Goal: Task Accomplishment & Management: Complete application form

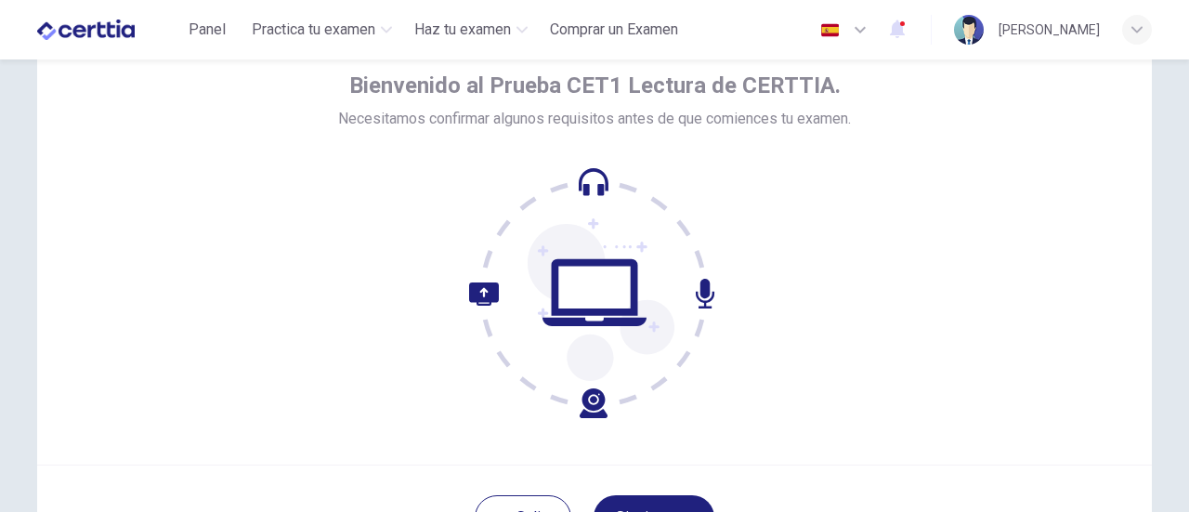
scroll to position [261, 0]
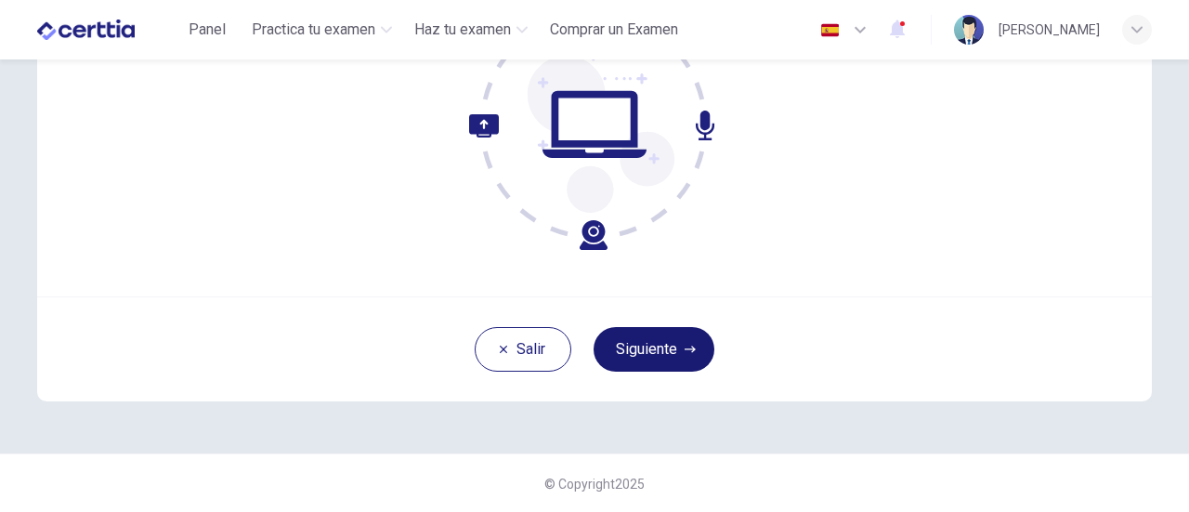
click at [645, 358] on button "Siguiente" at bounding box center [654, 349] width 121 height 45
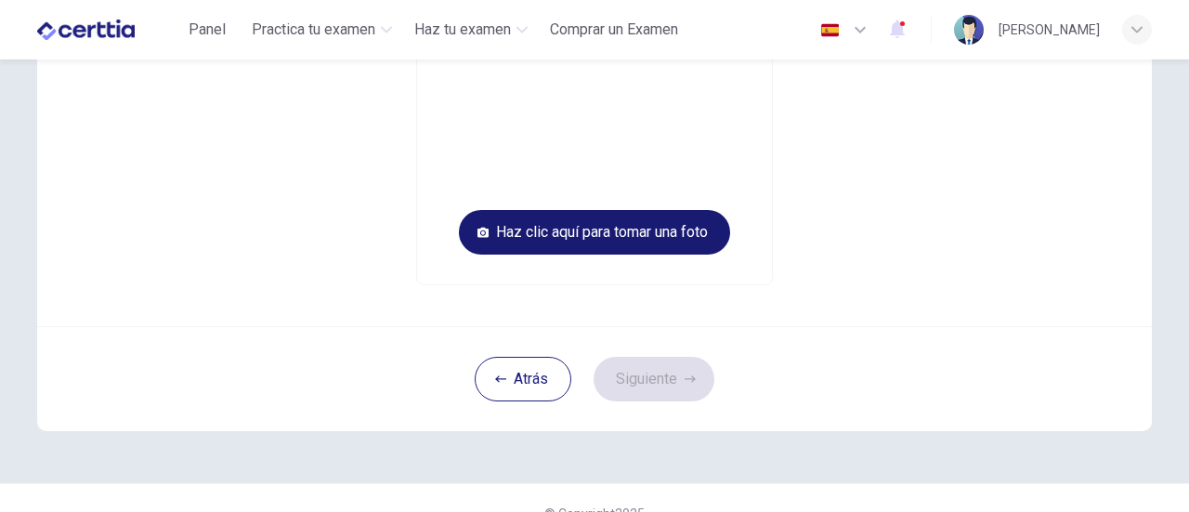
click at [606, 232] on button "Haz clic aquí para tomar una foto" at bounding box center [594, 232] width 271 height 45
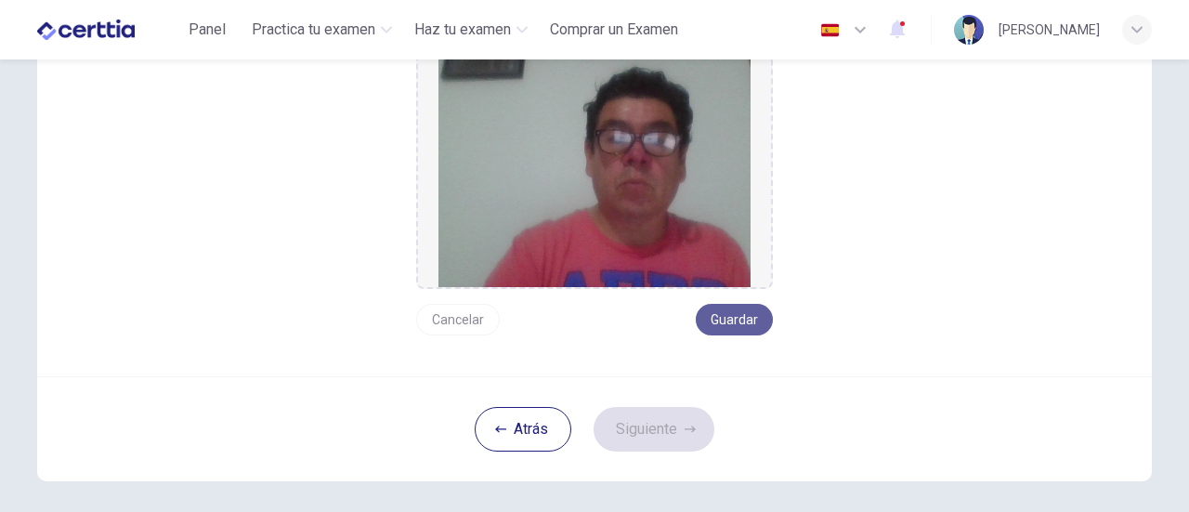
click at [723, 319] on button "Guardar" at bounding box center [734, 320] width 77 height 32
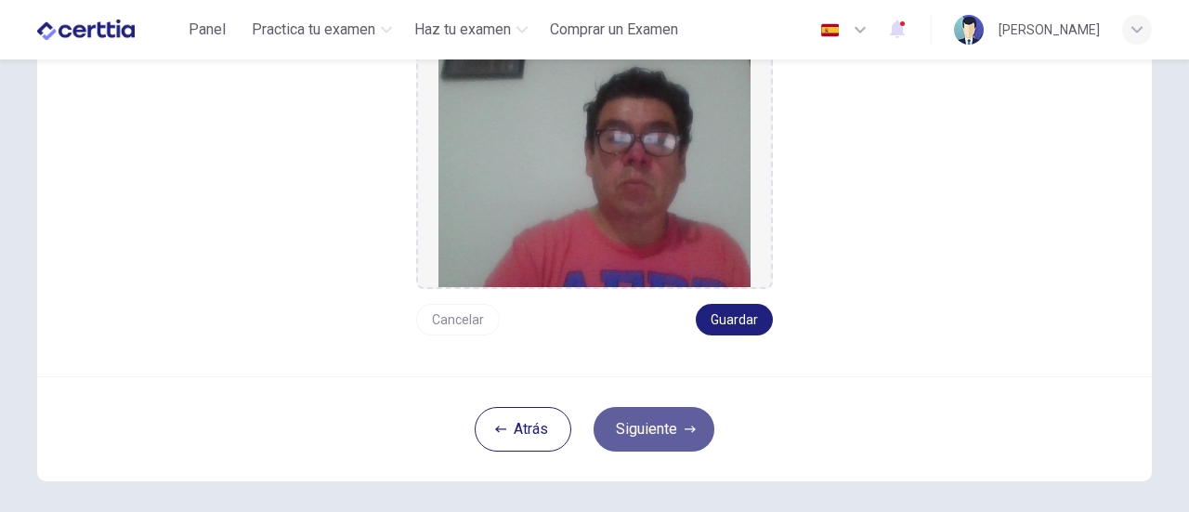
click at [655, 427] on button "Siguiente" at bounding box center [654, 429] width 121 height 45
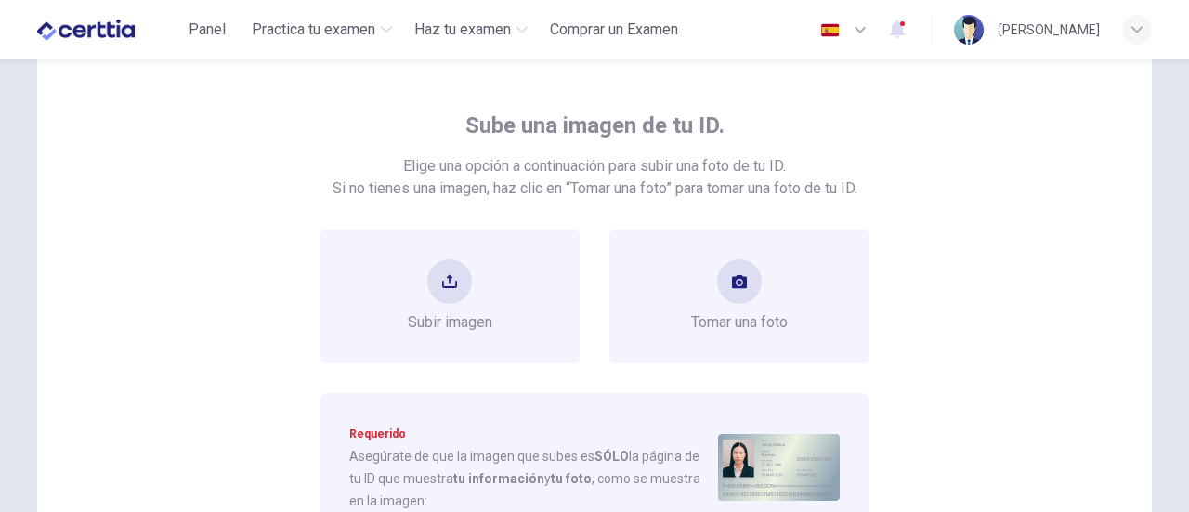
scroll to position [168, 0]
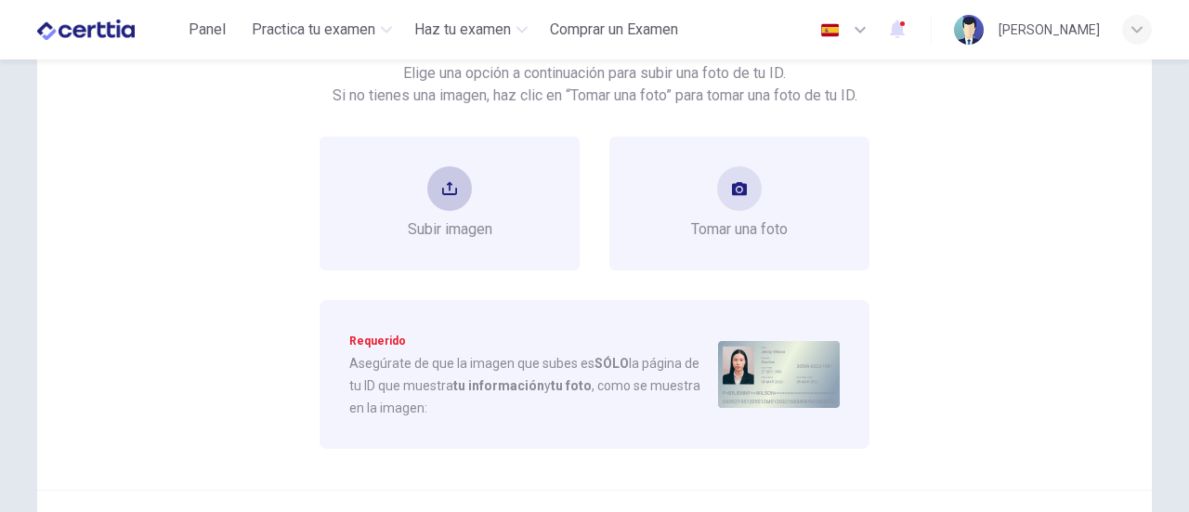
click at [458, 189] on button "upload" at bounding box center [449, 188] width 45 height 45
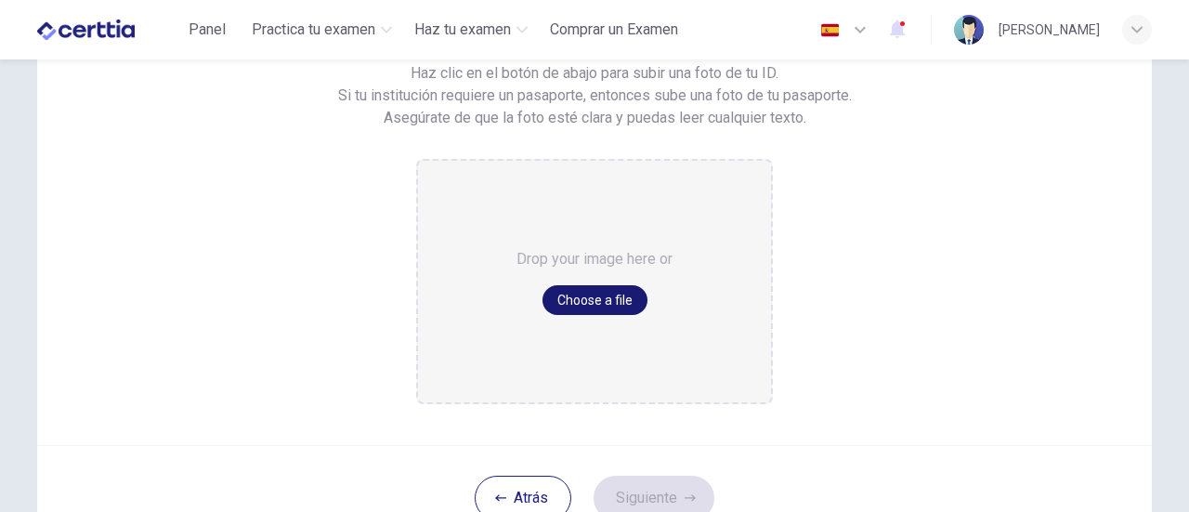
click at [626, 294] on button "Choose a file" at bounding box center [595, 300] width 105 height 30
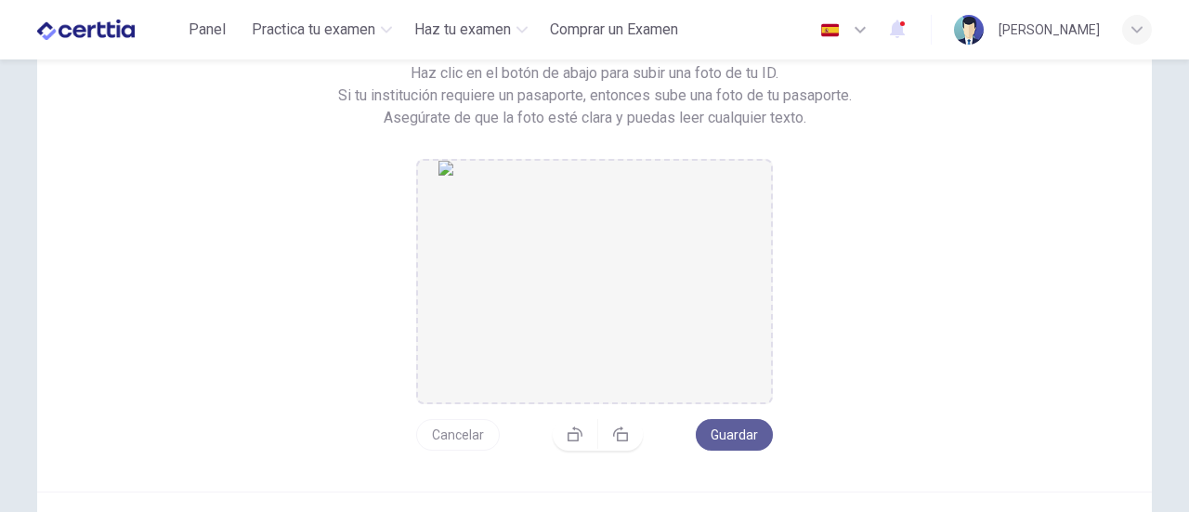
click at [730, 430] on button "Guardar" at bounding box center [734, 435] width 77 height 32
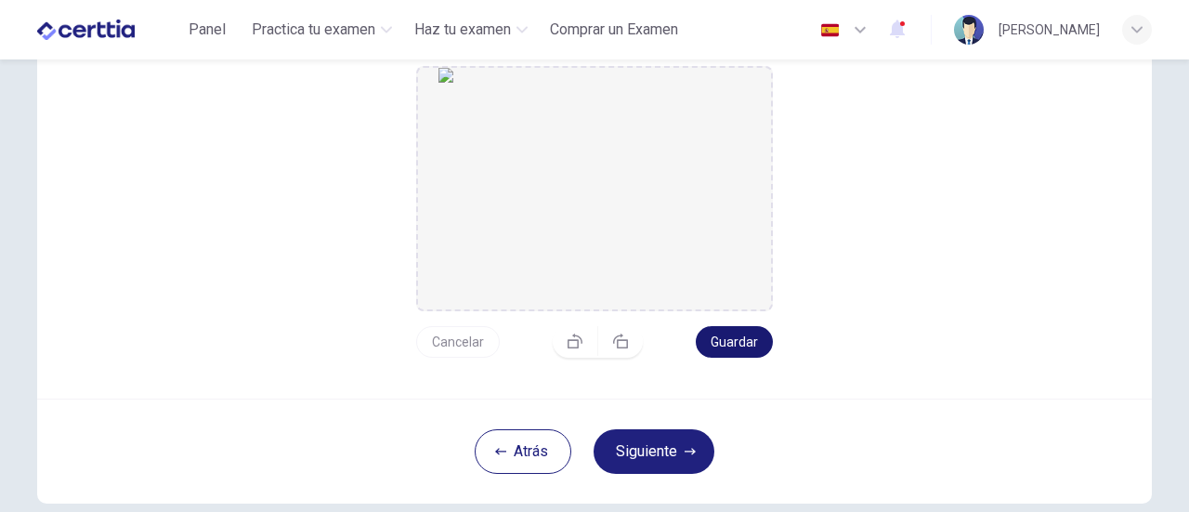
click at [724, 342] on button "Guardar" at bounding box center [734, 342] width 77 height 32
click at [651, 449] on button "Siguiente" at bounding box center [654, 451] width 121 height 45
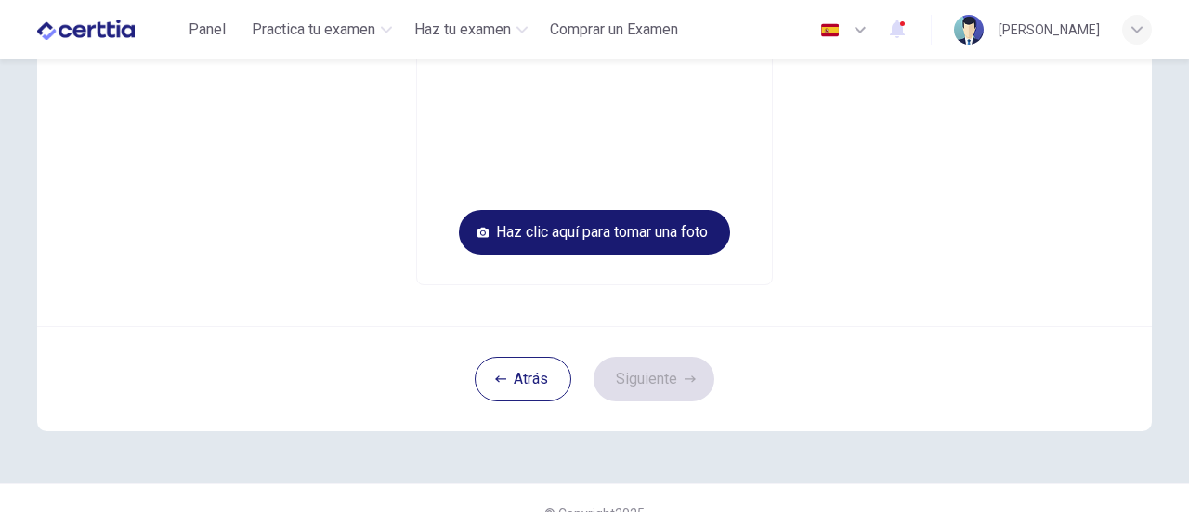
click at [622, 232] on button "Haz clic aquí para tomar una foto" at bounding box center [594, 232] width 271 height 45
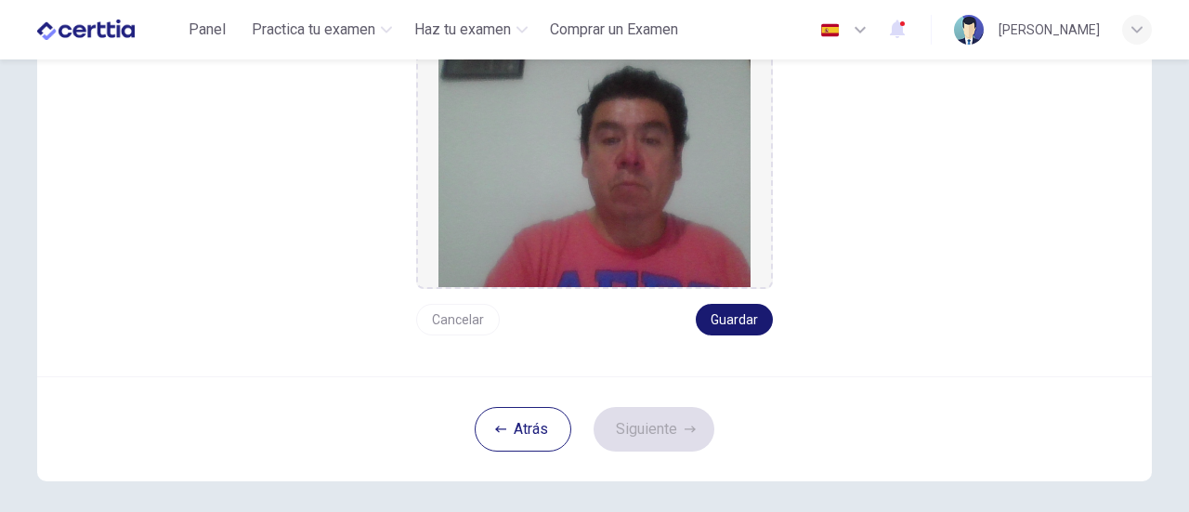
click at [736, 326] on button "Guardar" at bounding box center [734, 320] width 77 height 32
click at [719, 317] on button "Guardar" at bounding box center [734, 320] width 77 height 32
click at [664, 421] on button "Siguiente" at bounding box center [654, 429] width 121 height 45
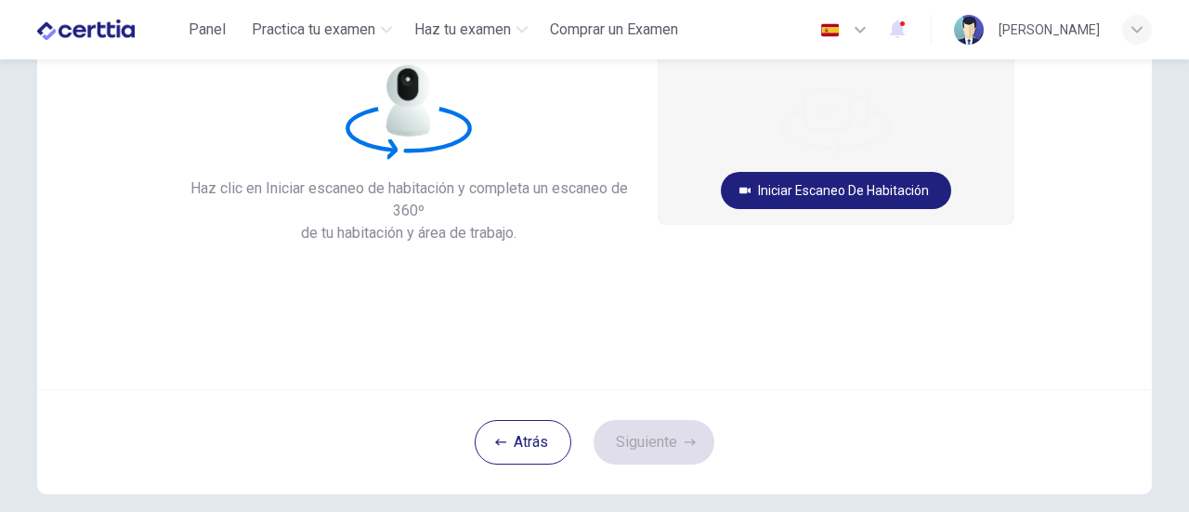
scroll to position [75, 0]
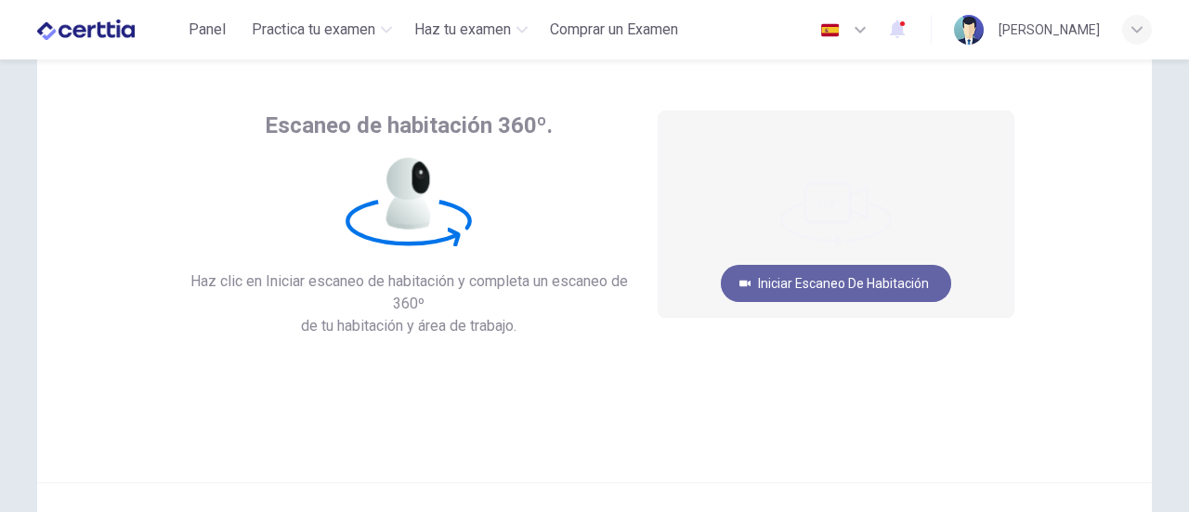
click at [897, 293] on button "Iniciar escaneo de habitación" at bounding box center [836, 283] width 230 height 37
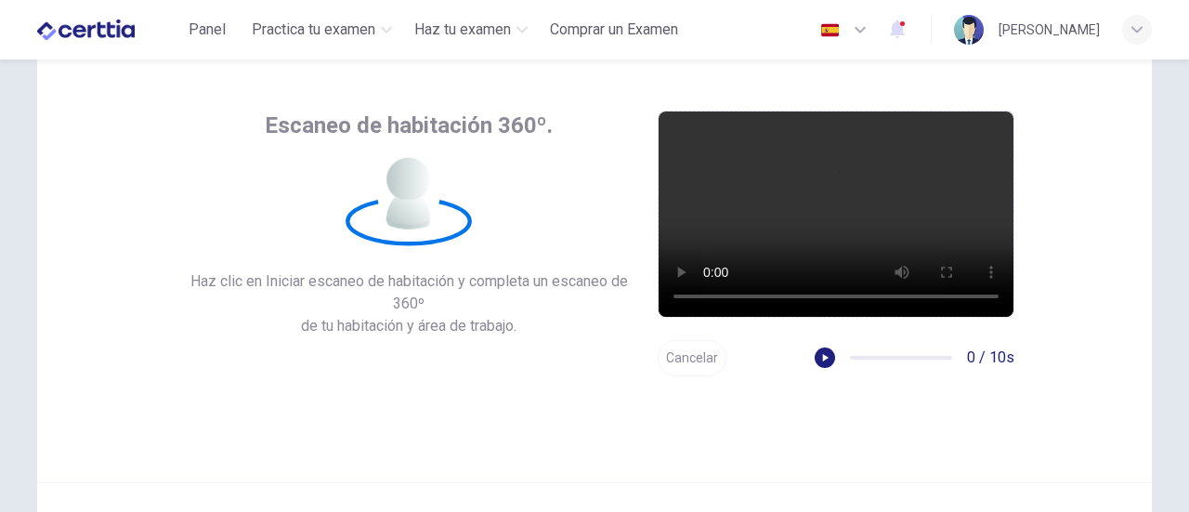
scroll to position [261, 0]
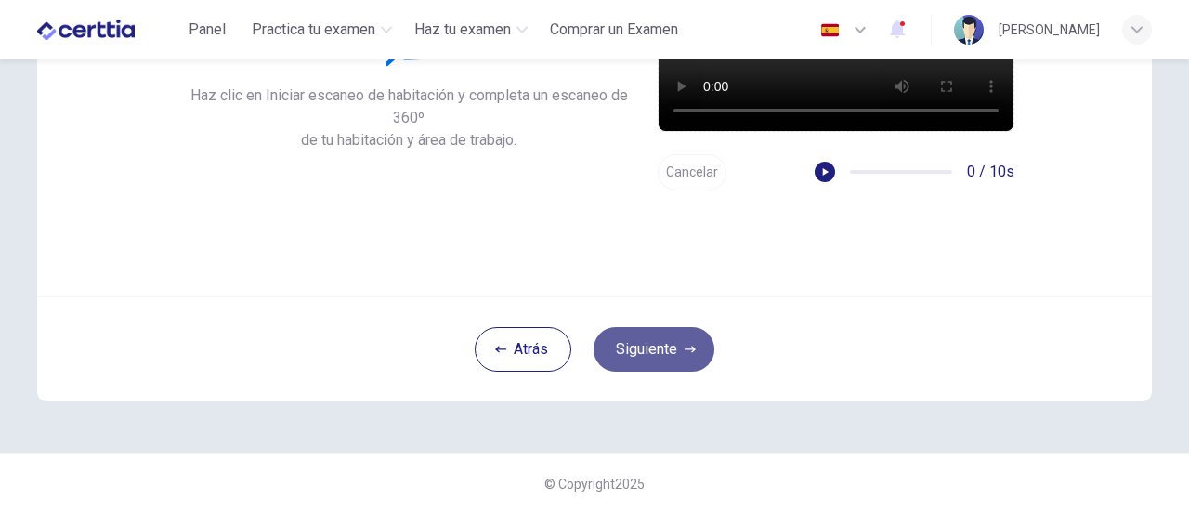
click at [635, 352] on button "Siguiente" at bounding box center [654, 349] width 121 height 45
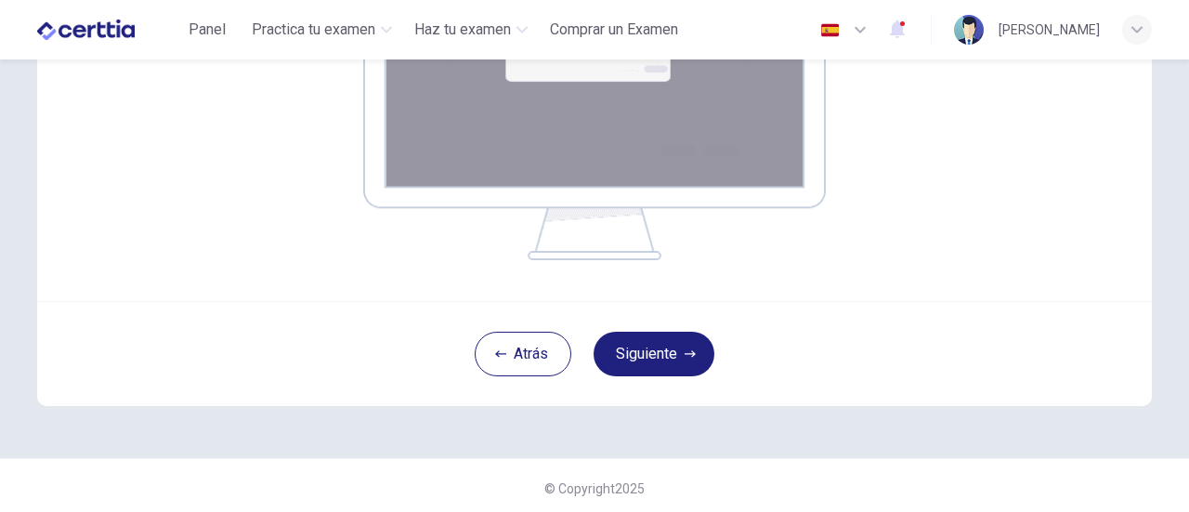
scroll to position [452, 0]
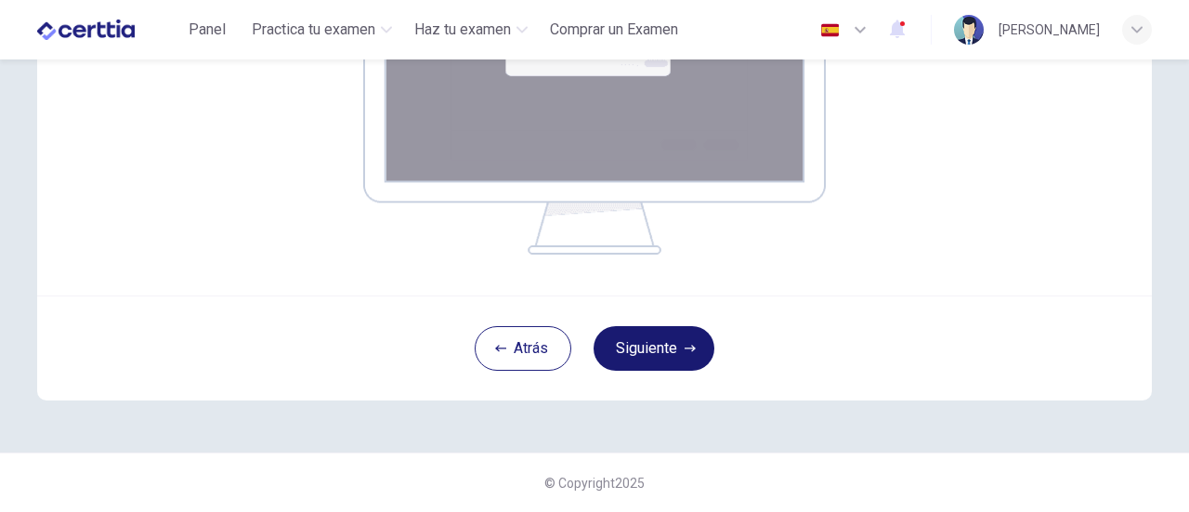
click at [661, 348] on button "Siguiente" at bounding box center [654, 348] width 121 height 45
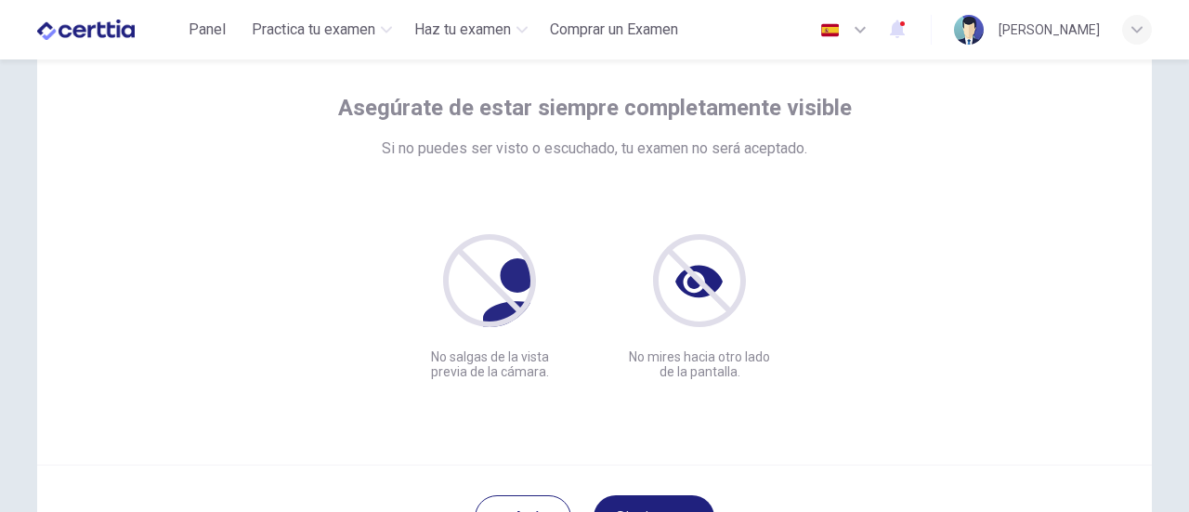
scroll to position [186, 0]
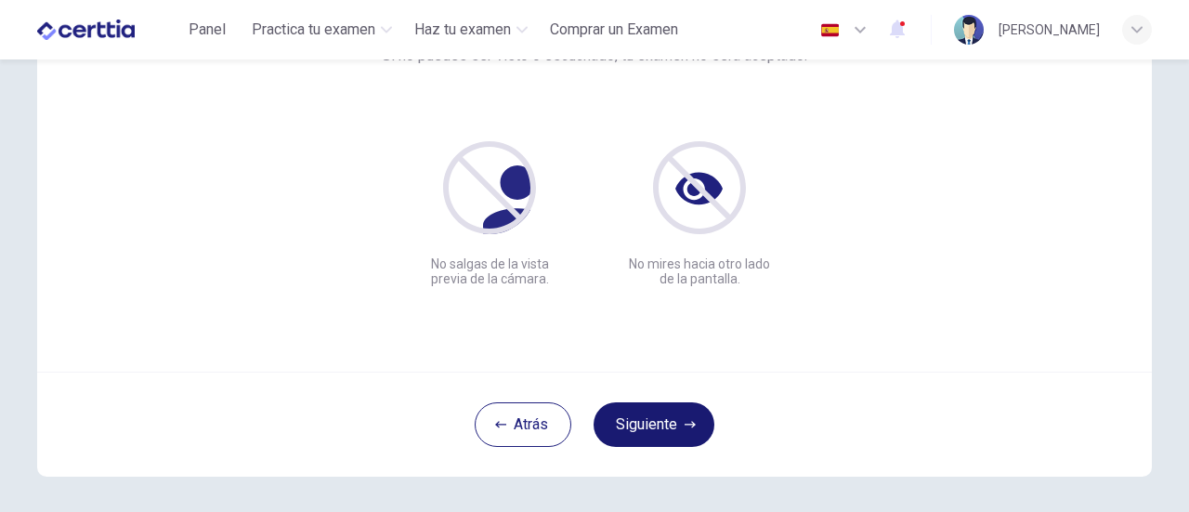
click at [675, 420] on button "Siguiente" at bounding box center [654, 424] width 121 height 45
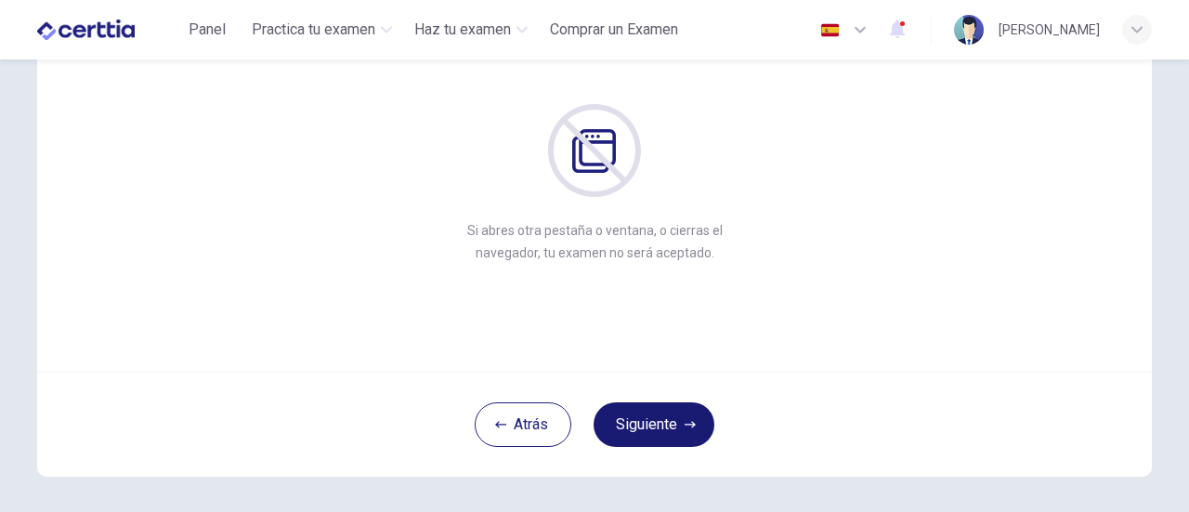
click at [668, 424] on button "Siguiente" at bounding box center [654, 424] width 121 height 45
click at [667, 417] on button "Siguiente" at bounding box center [654, 424] width 121 height 45
click at [658, 421] on button "Siguiente" at bounding box center [654, 424] width 121 height 45
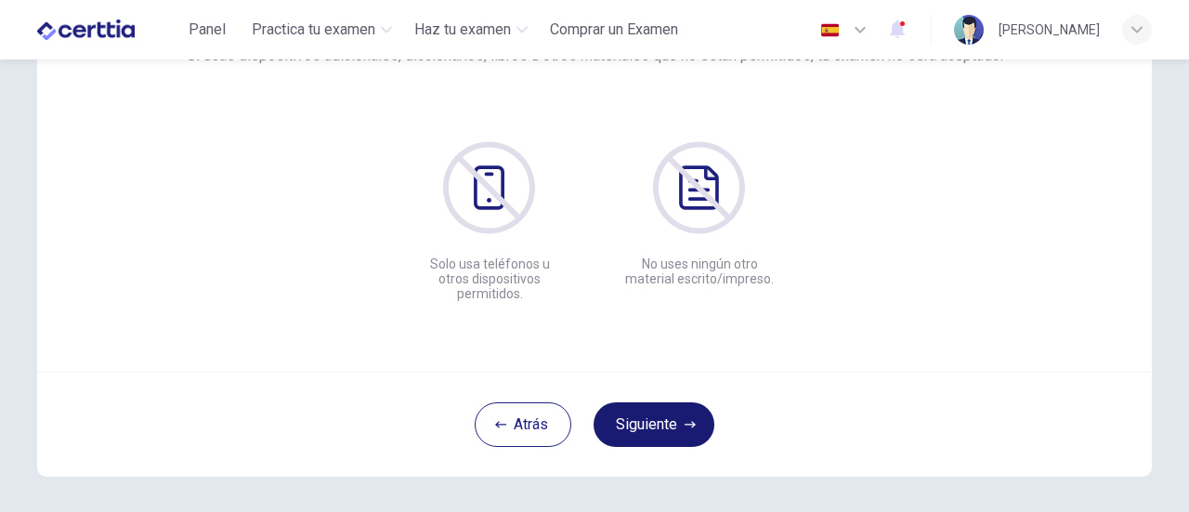
click at [666, 413] on button "Siguiente" at bounding box center [654, 424] width 121 height 45
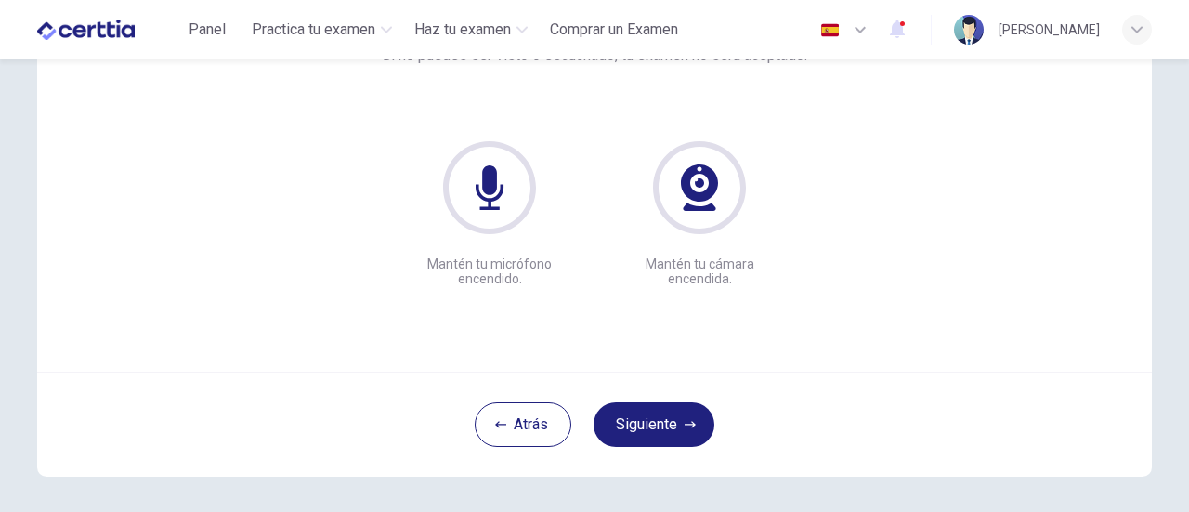
scroll to position [261, 0]
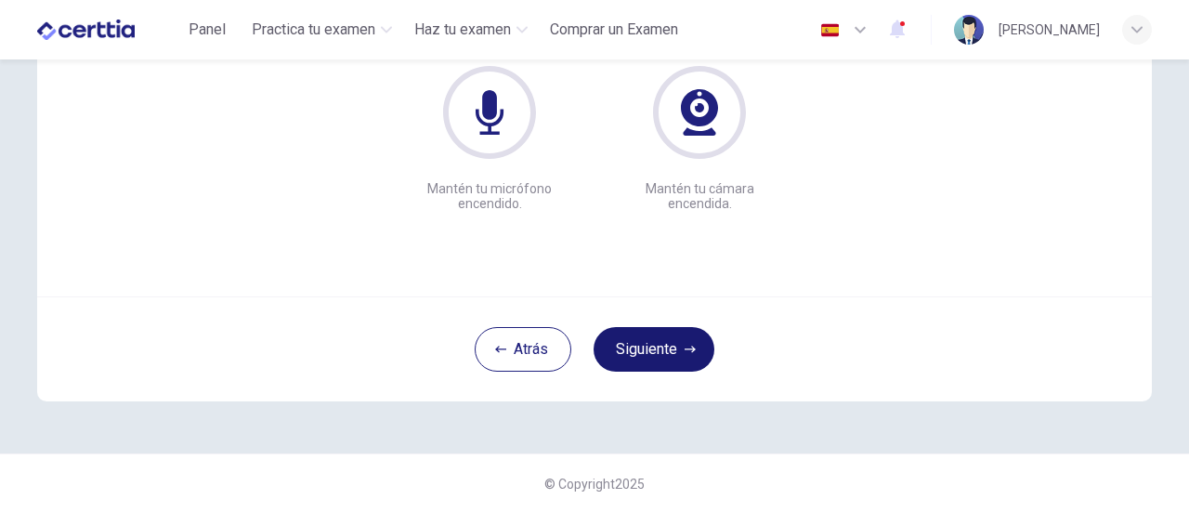
click at [658, 347] on button "Siguiente" at bounding box center [654, 349] width 121 height 45
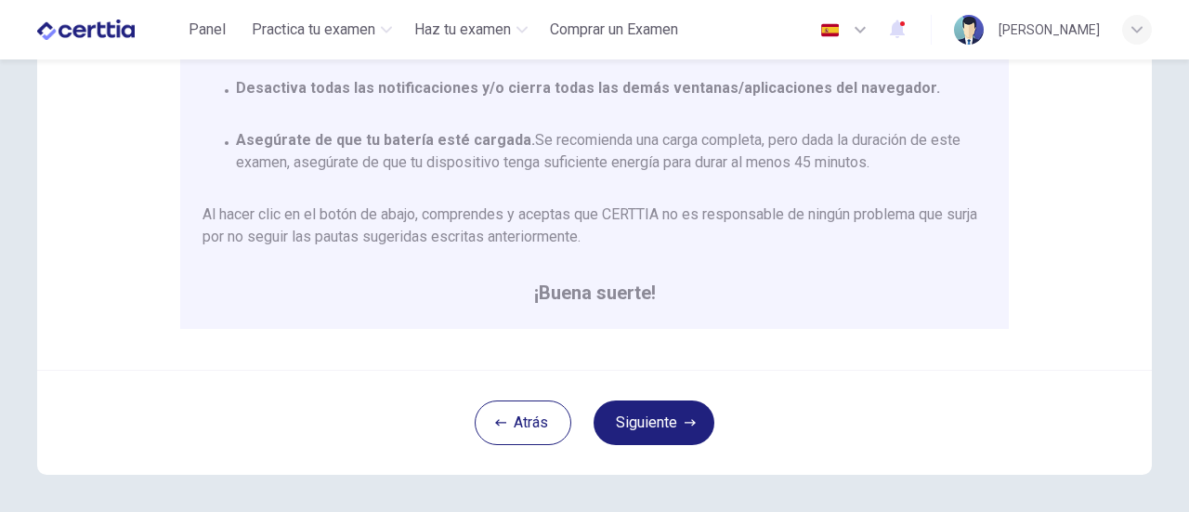
scroll to position [520, 0]
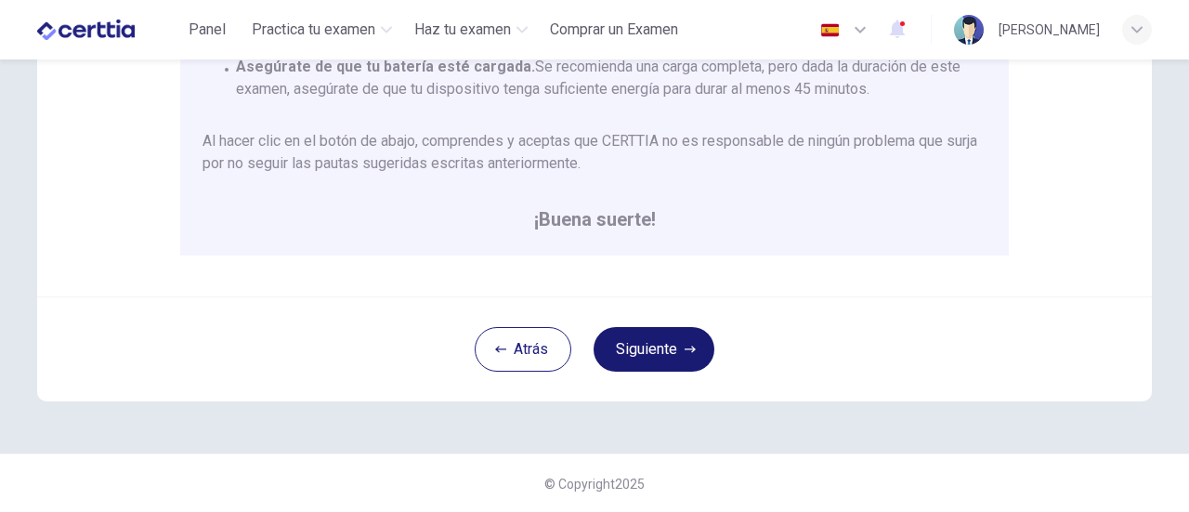
click at [637, 343] on button "Siguiente" at bounding box center [654, 349] width 121 height 45
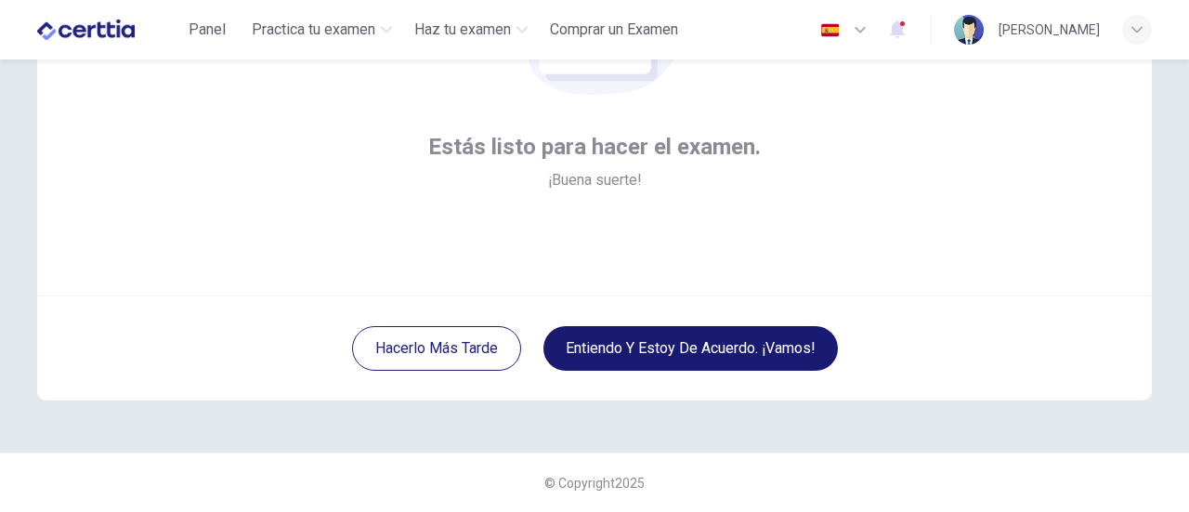
scroll to position [261, 0]
click at [672, 347] on button "Entiendo y estoy de acuerdo. ¡Vamos!" at bounding box center [691, 349] width 295 height 45
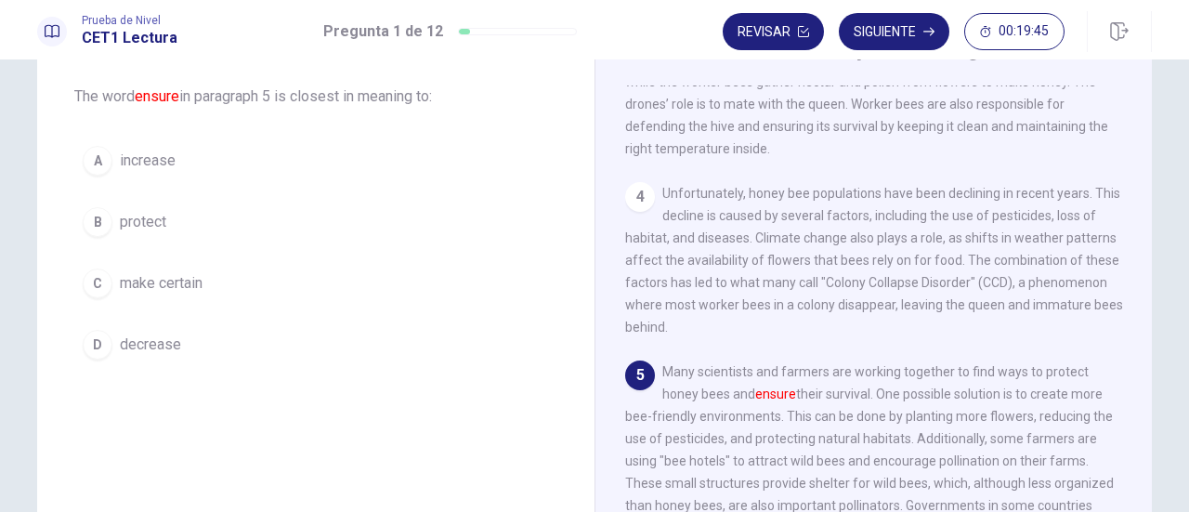
scroll to position [465, 0]
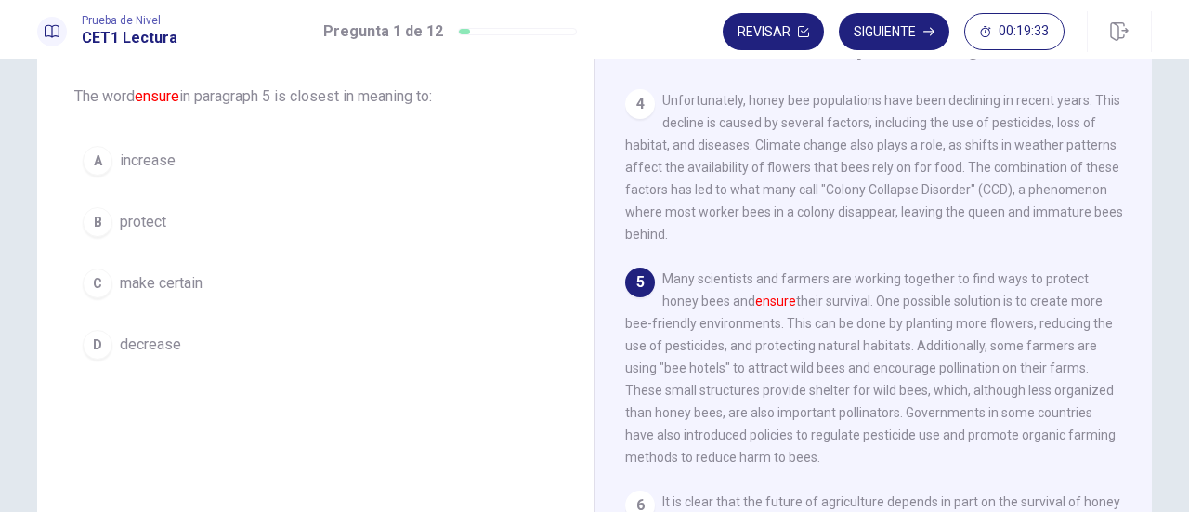
click at [132, 224] on span "protect" at bounding box center [143, 222] width 46 height 22
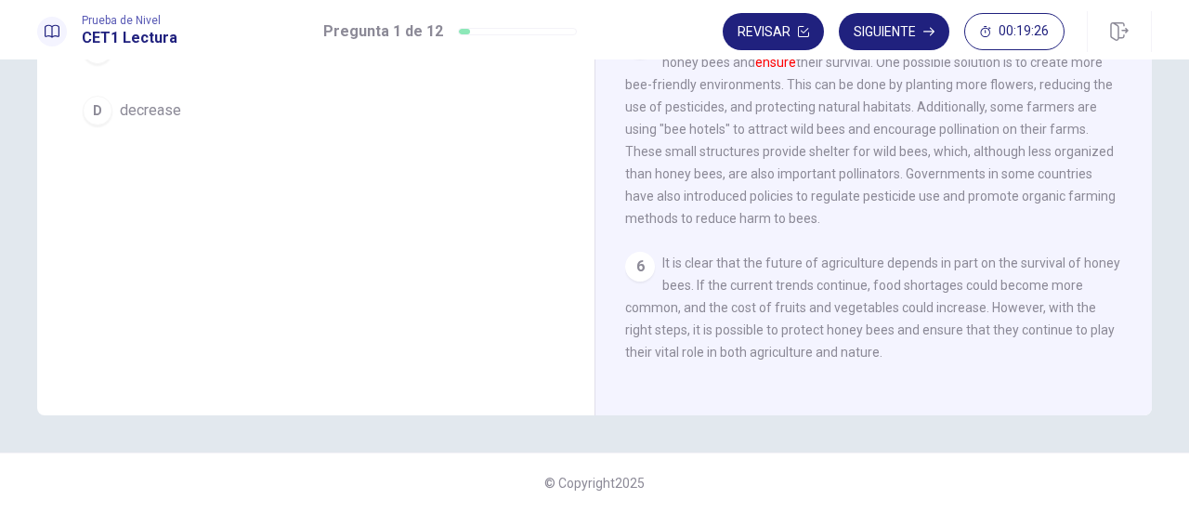
scroll to position [0, 0]
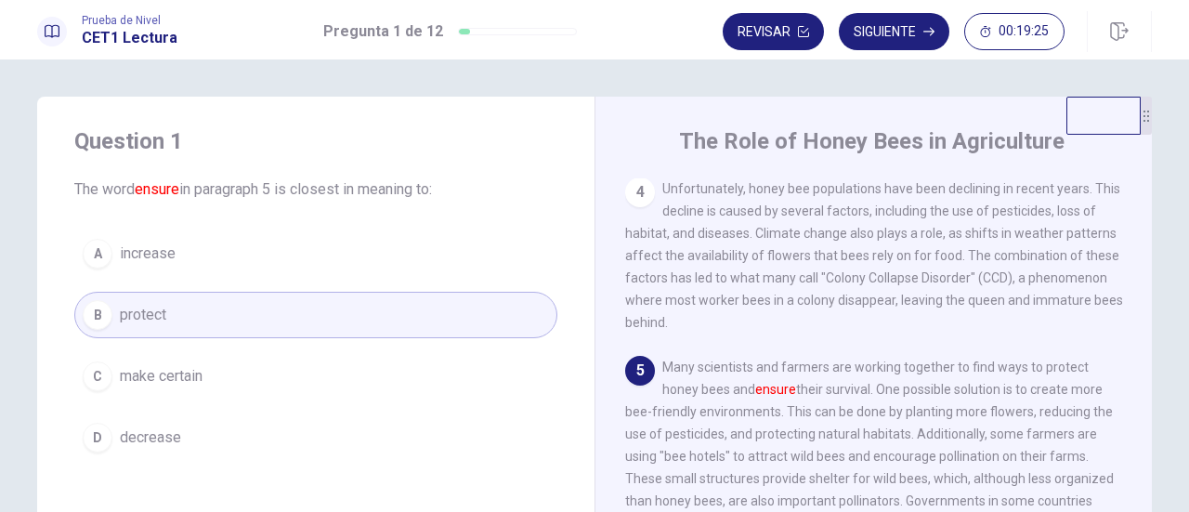
click at [156, 315] on span "protect" at bounding box center [143, 315] width 46 height 22
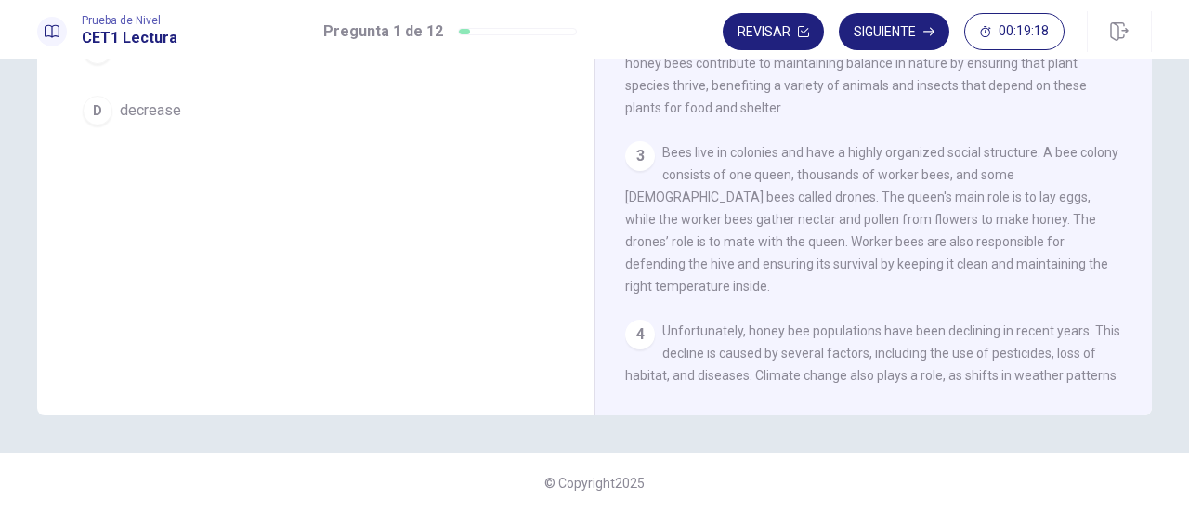
scroll to position [141, 0]
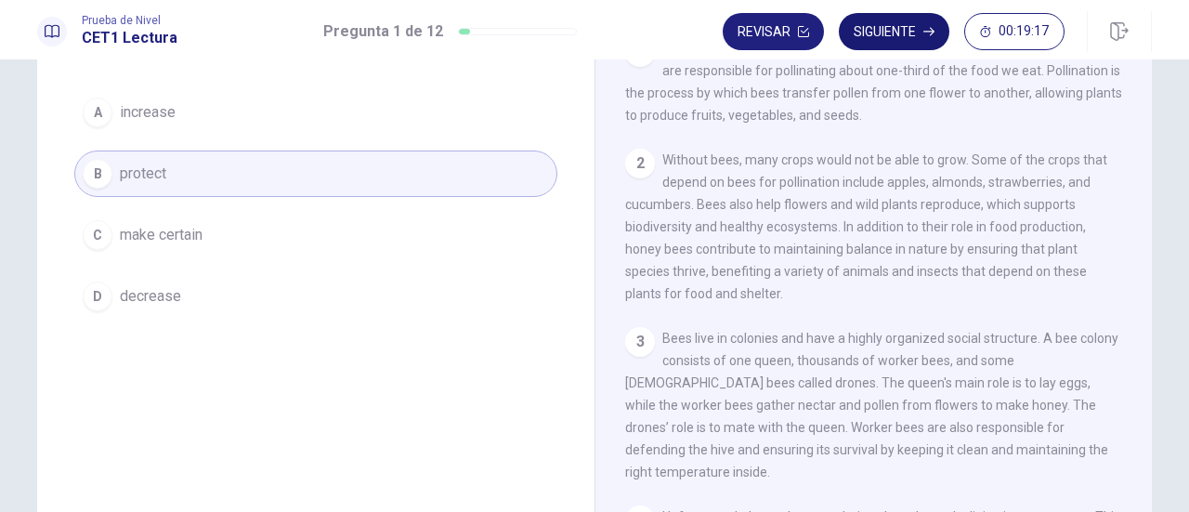
click at [883, 27] on button "Siguiente" at bounding box center [894, 31] width 111 height 37
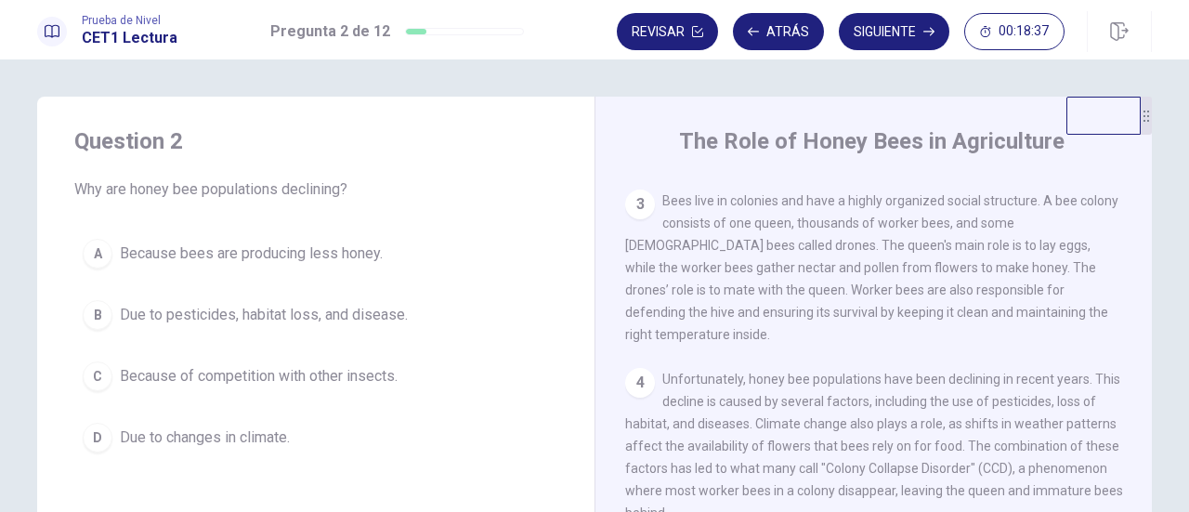
scroll to position [372, 0]
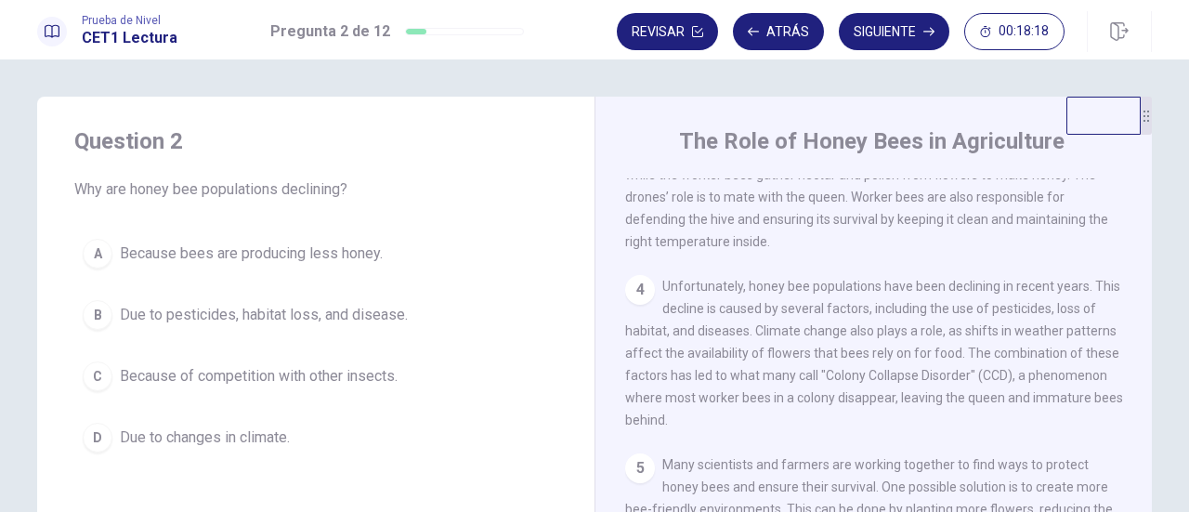
click at [304, 319] on span "Due to pesticides, habitat loss, and disease." at bounding box center [264, 315] width 288 height 22
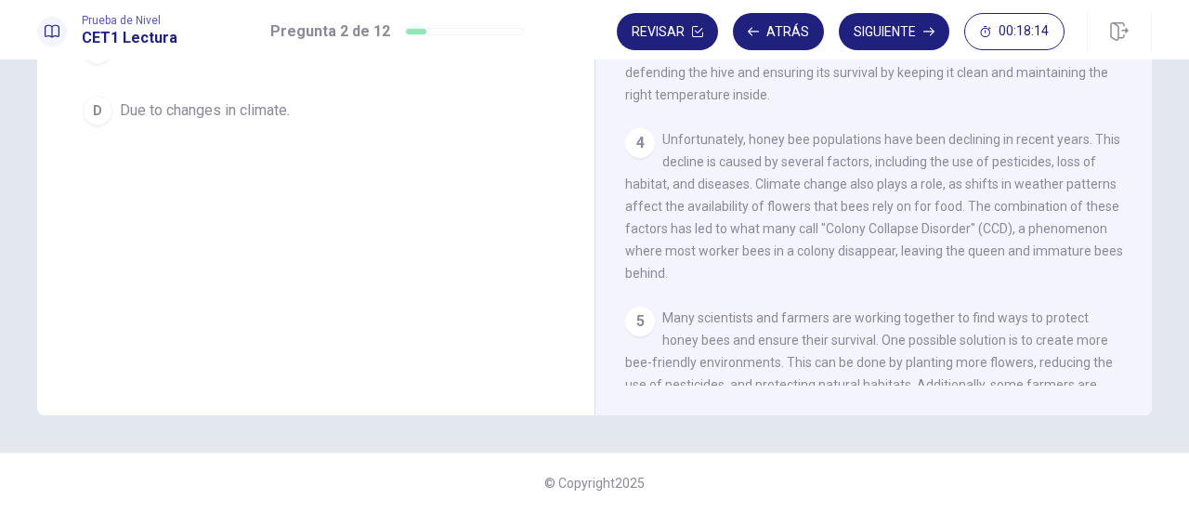
scroll to position [0, 0]
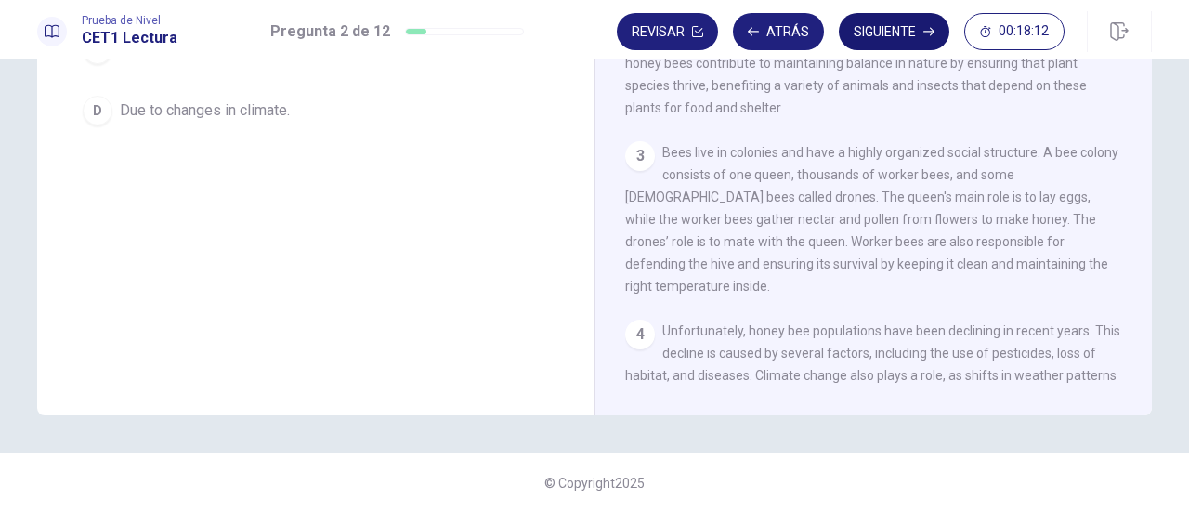
click at [885, 30] on button "Siguiente" at bounding box center [894, 31] width 111 height 37
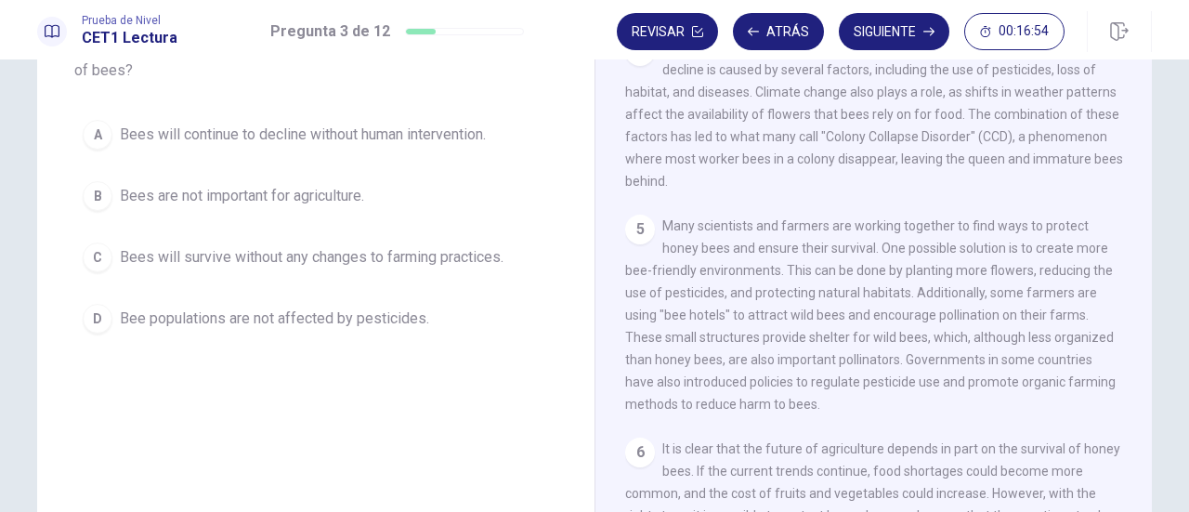
scroll to position [48, 0]
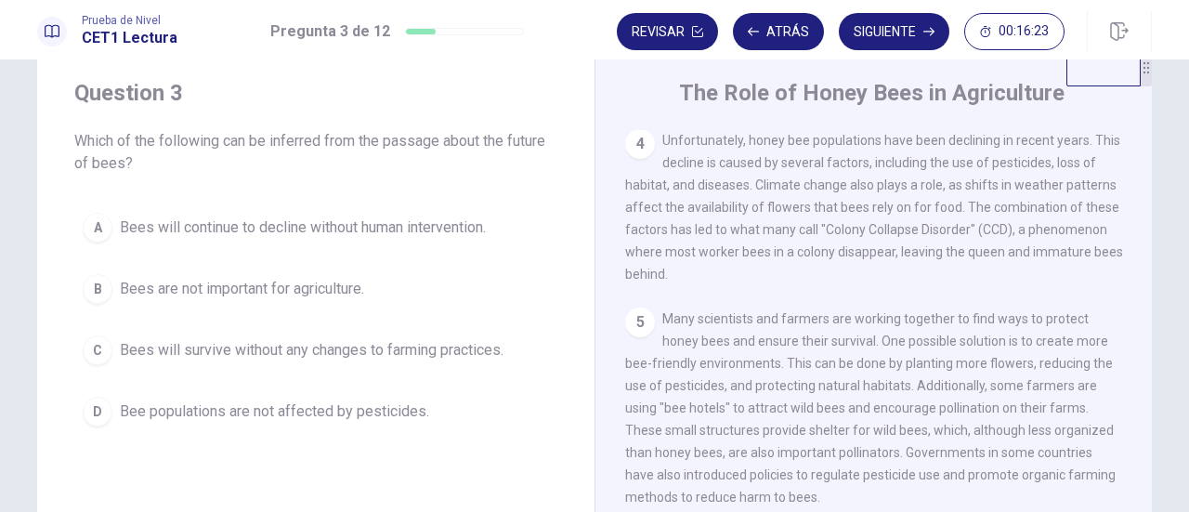
click at [303, 349] on span "Bees will survive without any changes to farming practices." at bounding box center [312, 350] width 384 height 22
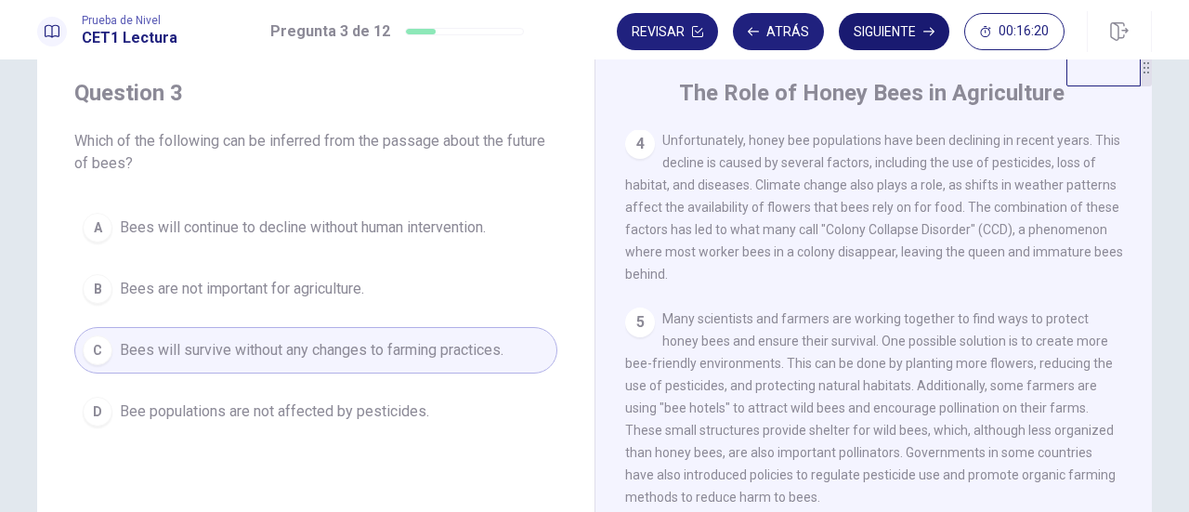
click at [911, 27] on button "Siguiente" at bounding box center [894, 31] width 111 height 37
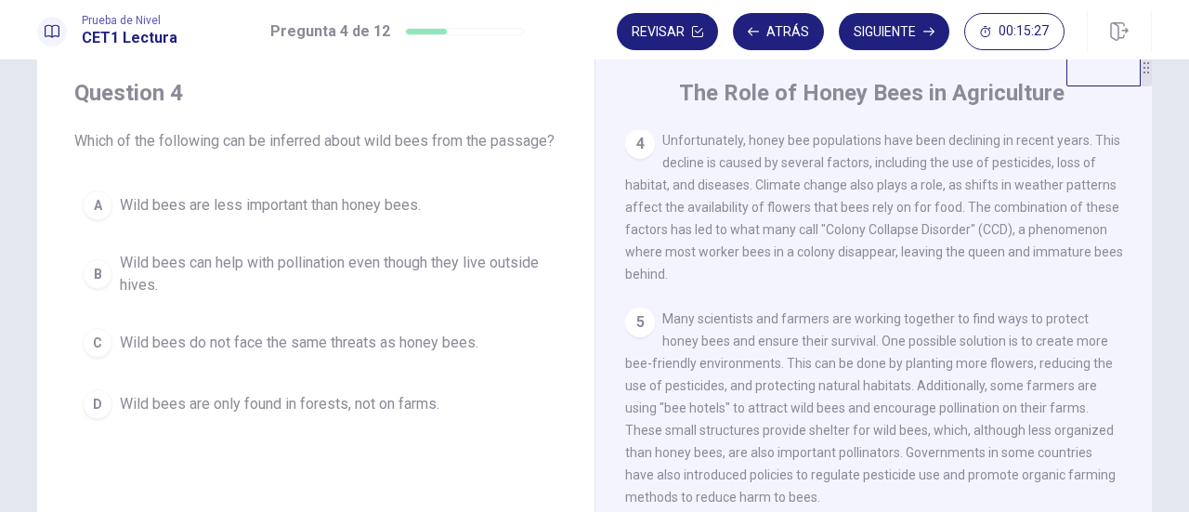
scroll to position [141, 0]
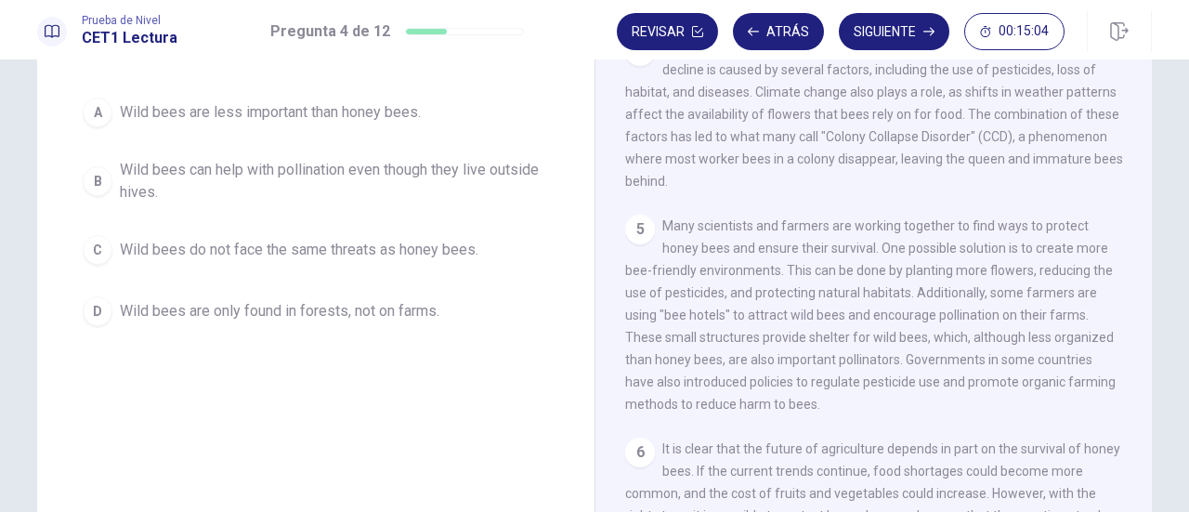
click at [303, 261] on span "Wild bees do not face the same threats as honey bees." at bounding box center [299, 250] width 359 height 22
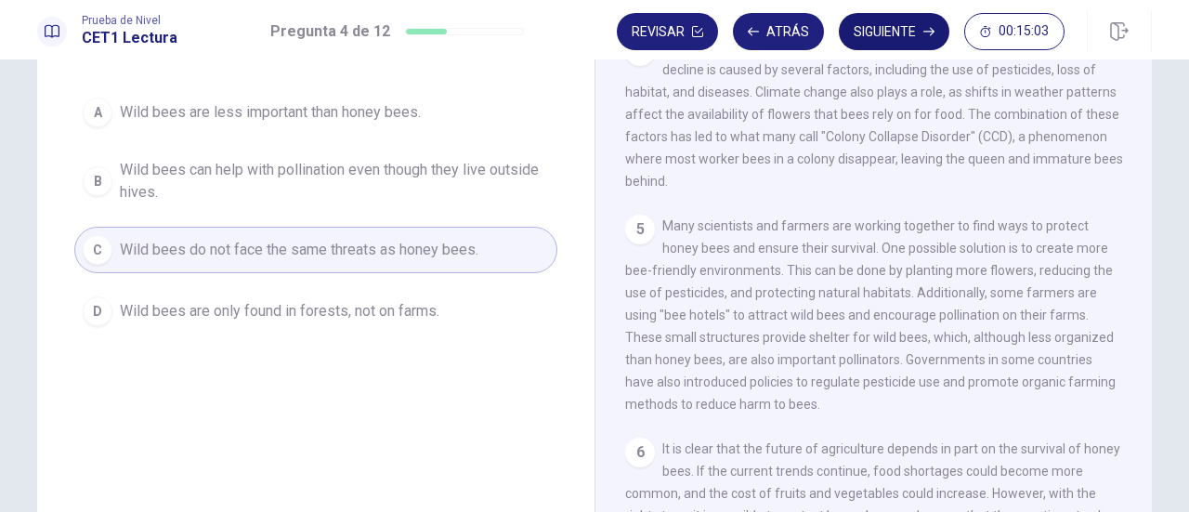
click at [902, 35] on button "Siguiente" at bounding box center [894, 31] width 111 height 37
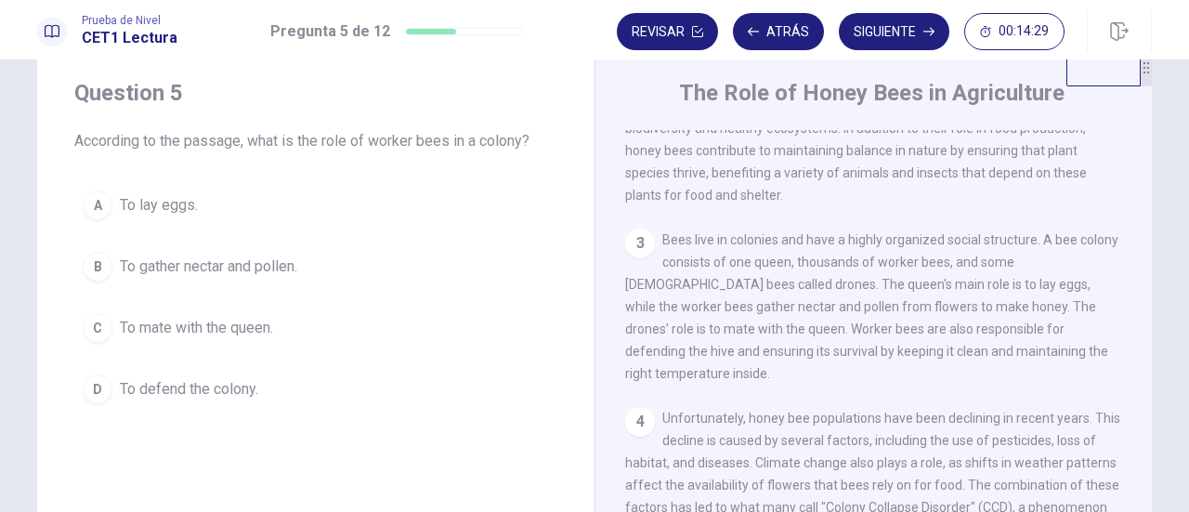
scroll to position [284, 0]
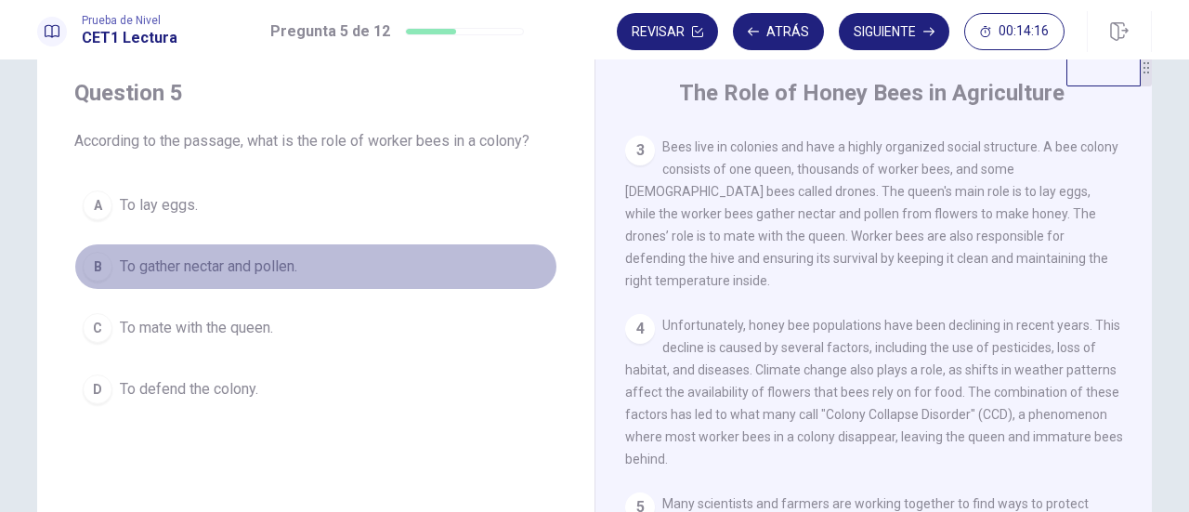
click at [255, 268] on span "To gather nectar and pollen." at bounding box center [208, 267] width 177 height 22
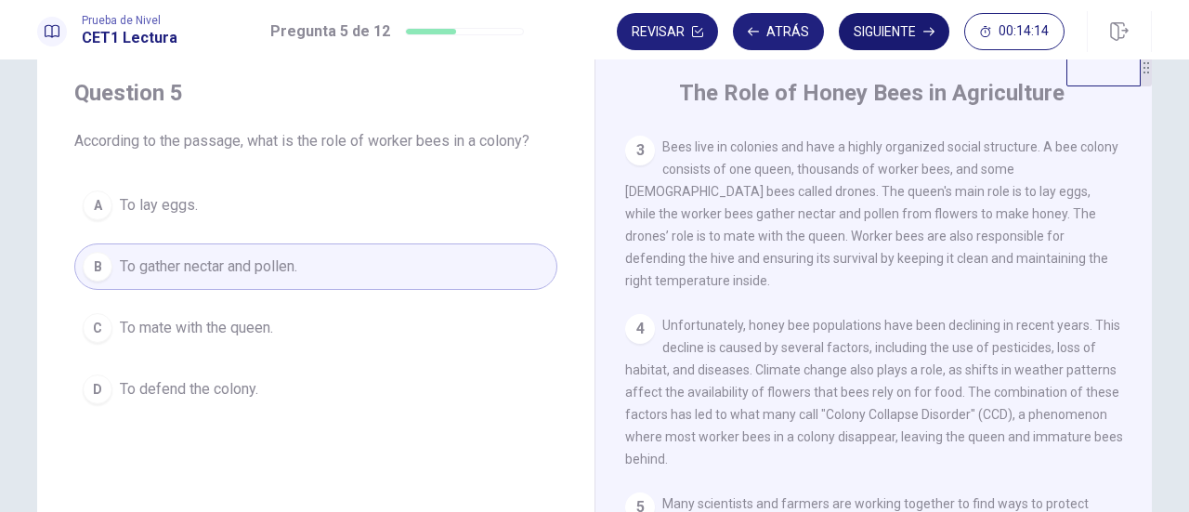
click at [881, 27] on button "Siguiente" at bounding box center [894, 31] width 111 height 37
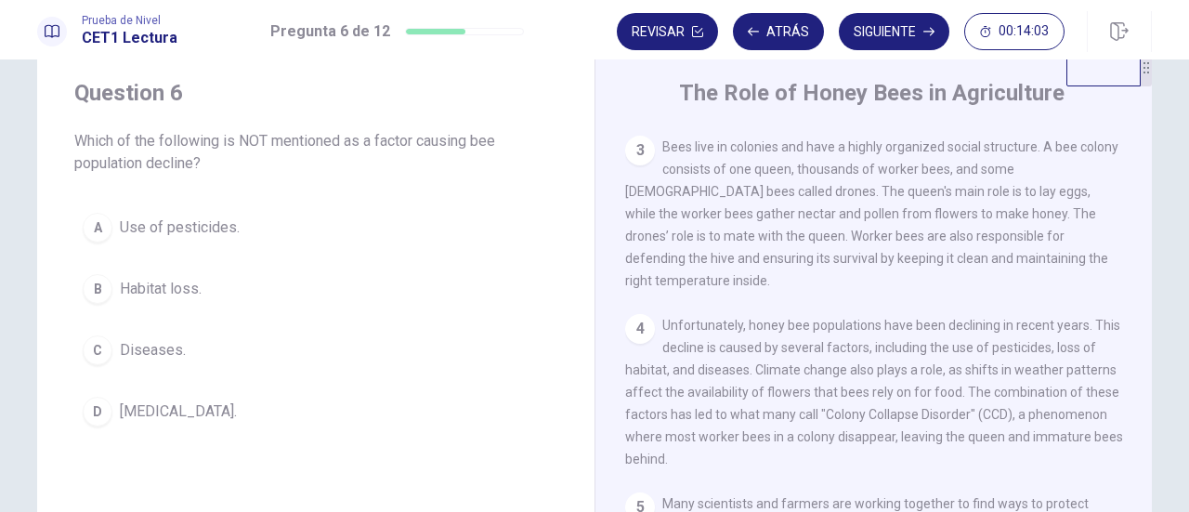
scroll to position [377, 0]
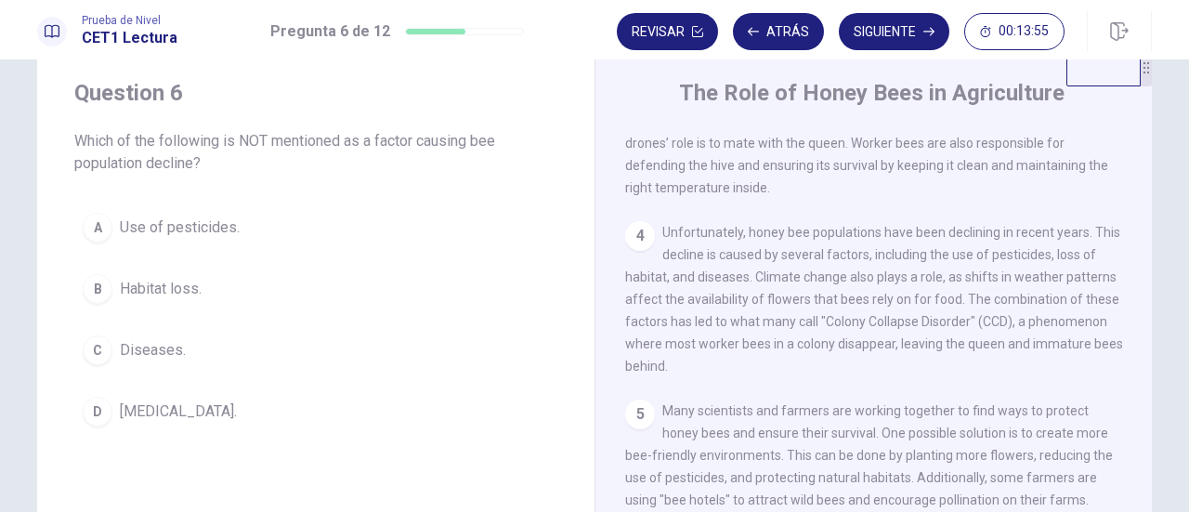
click at [145, 411] on span "[MEDICAL_DATA]." at bounding box center [178, 411] width 117 height 22
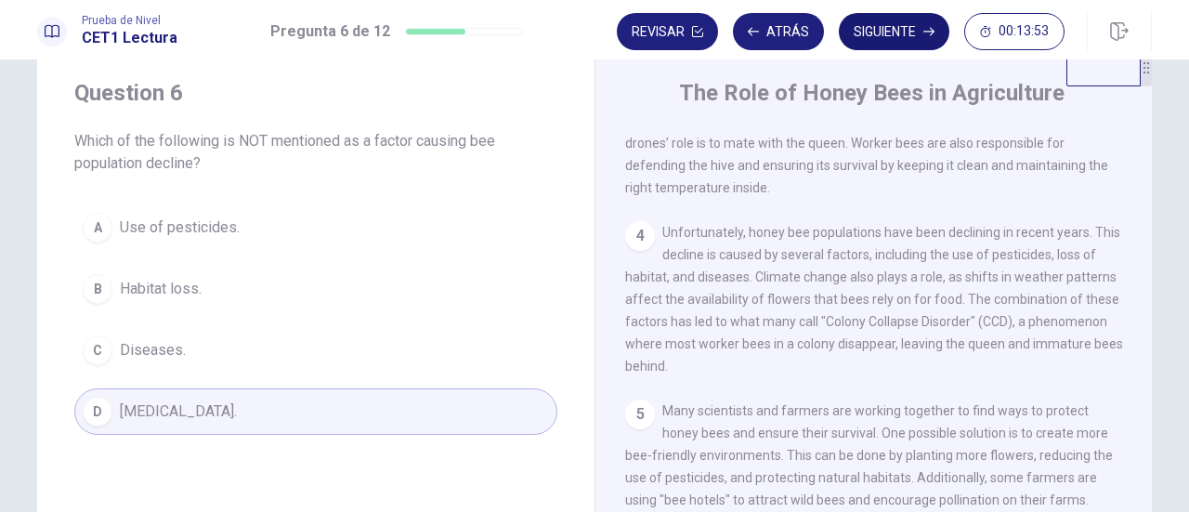
click at [909, 33] on button "Siguiente" at bounding box center [894, 31] width 111 height 37
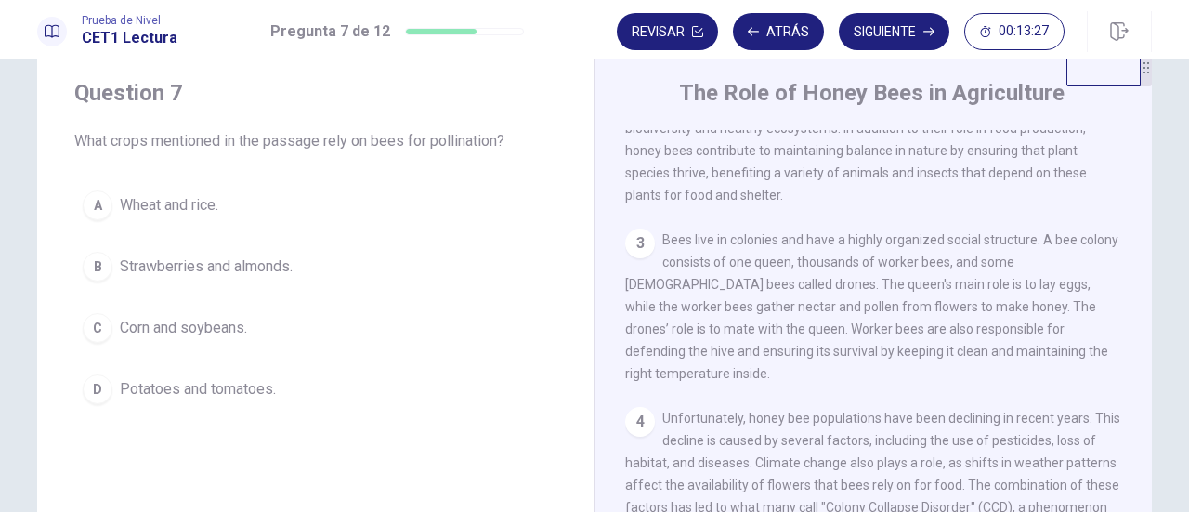
scroll to position [98, 0]
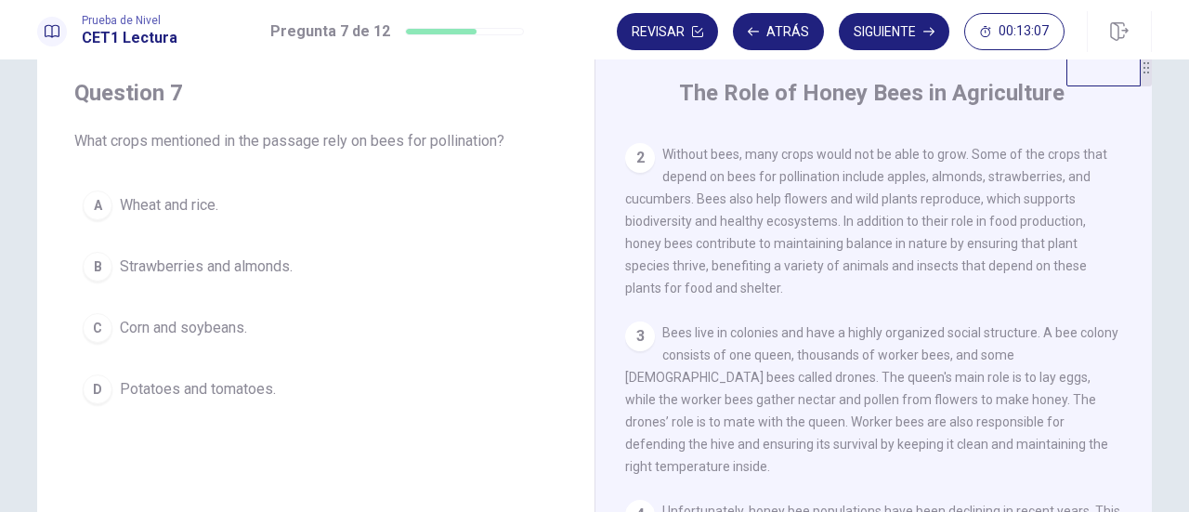
click at [225, 252] on button "B Strawberries and almonds." at bounding box center [315, 266] width 483 height 46
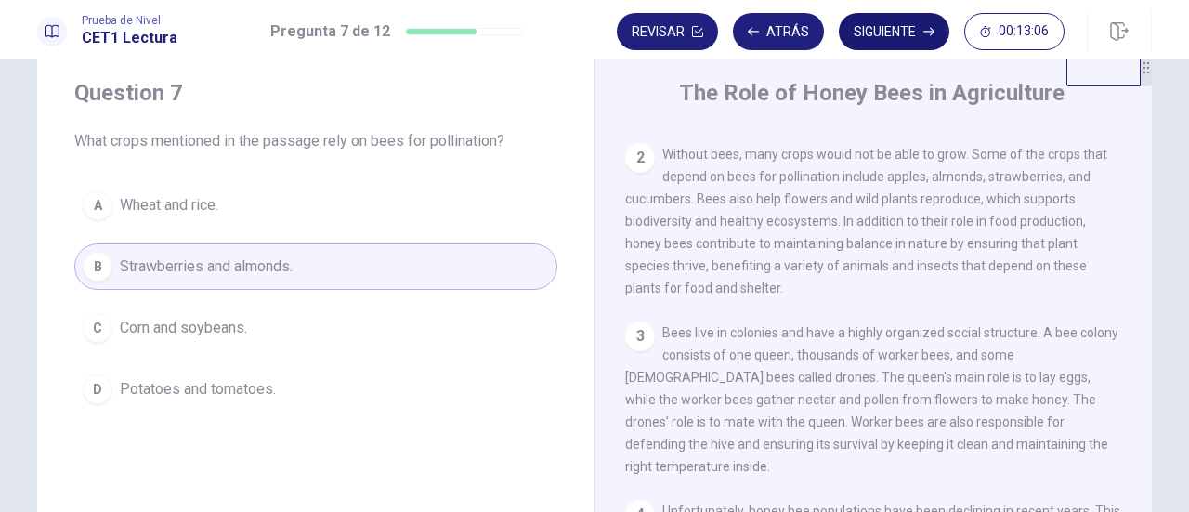
click at [889, 33] on button "Siguiente" at bounding box center [894, 31] width 111 height 37
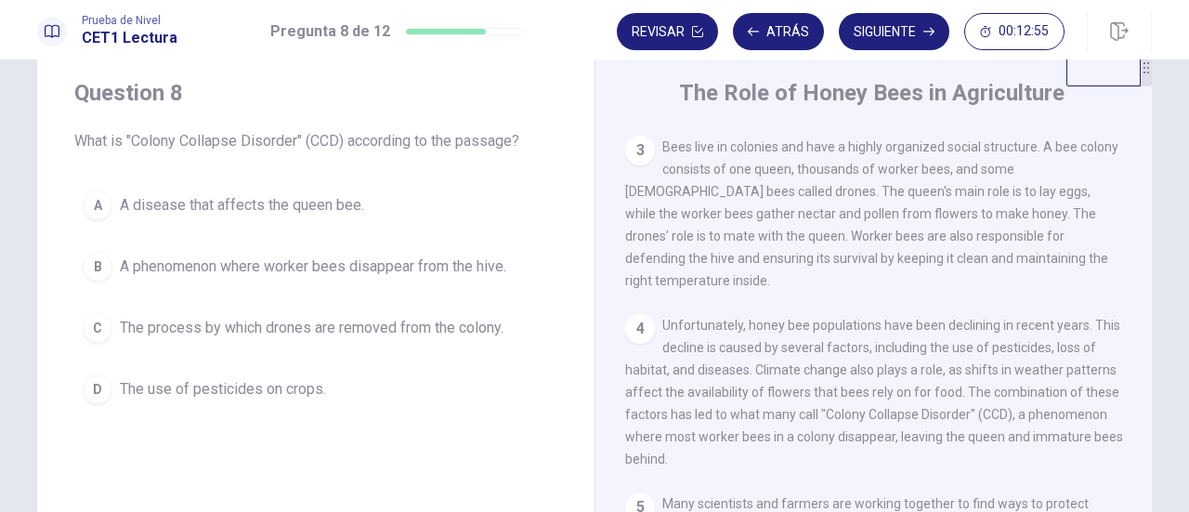
scroll to position [377, 0]
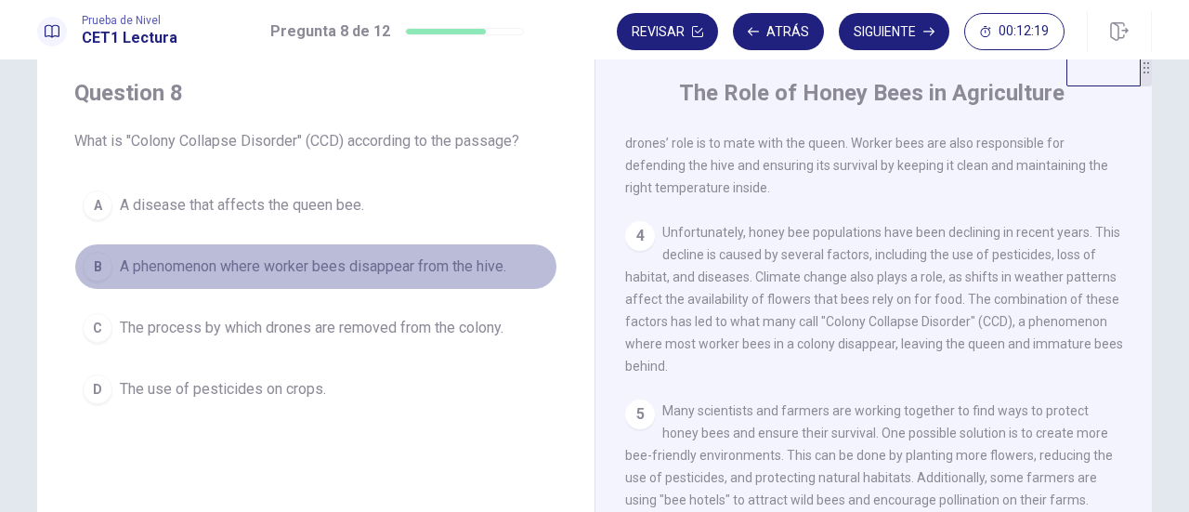
click at [314, 271] on span "A phenomenon where worker bees disappear from the hive." at bounding box center [313, 267] width 387 height 22
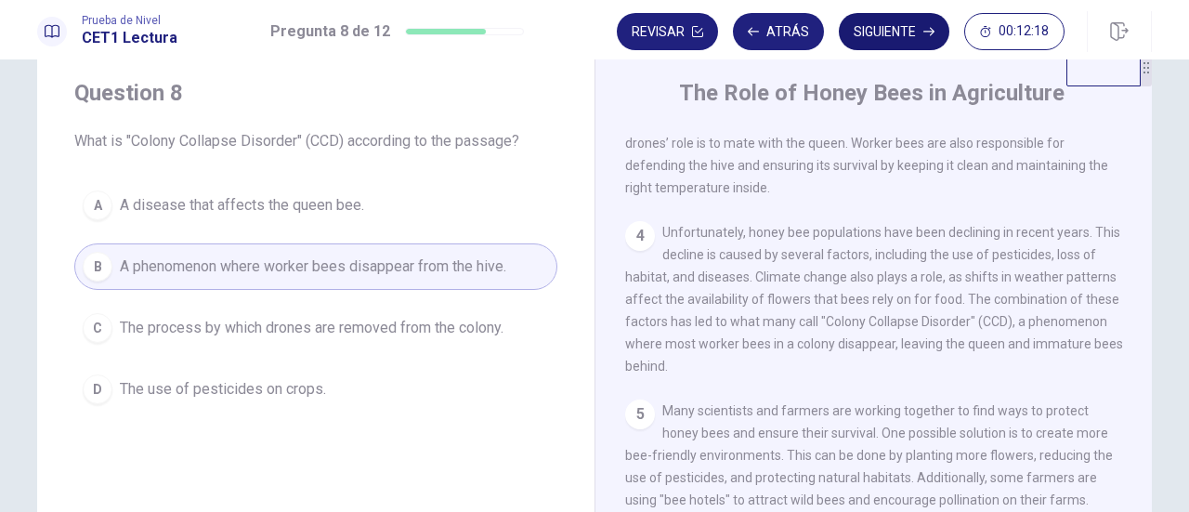
click at [902, 38] on button "Siguiente" at bounding box center [894, 31] width 111 height 37
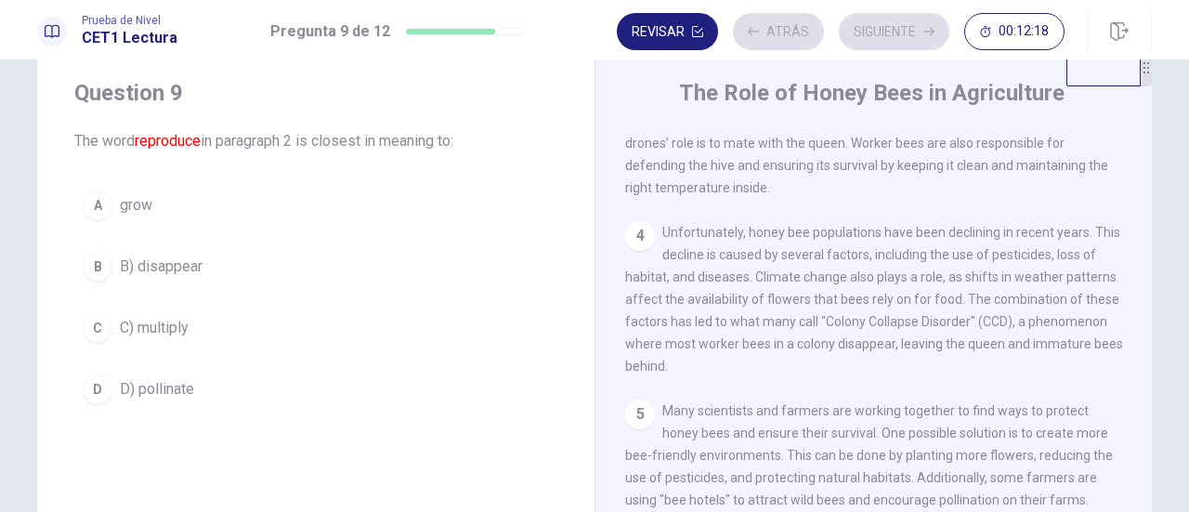
scroll to position [113, 0]
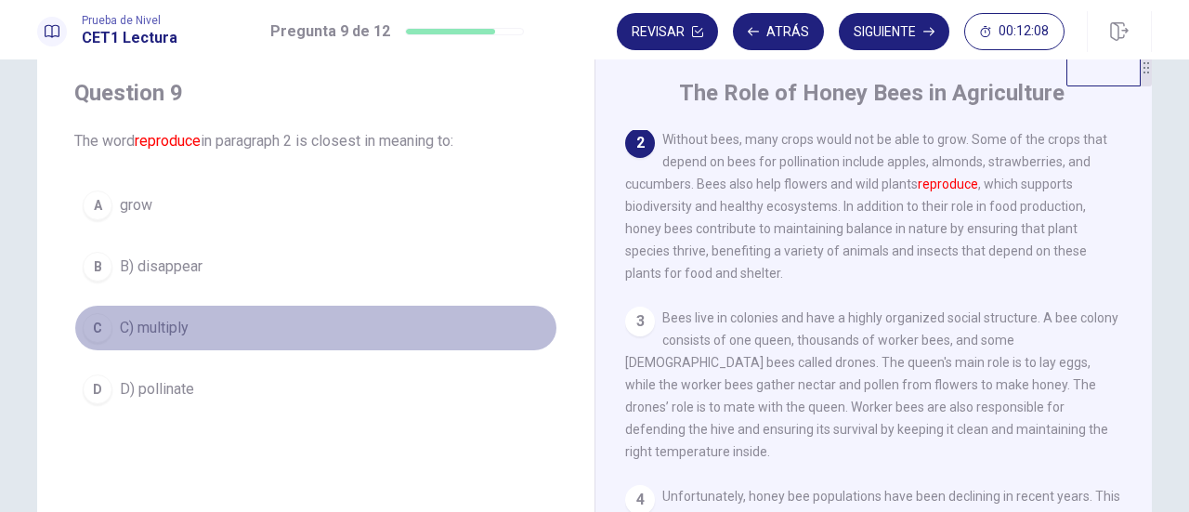
click at [169, 326] on span "C) multiply" at bounding box center [154, 328] width 69 height 22
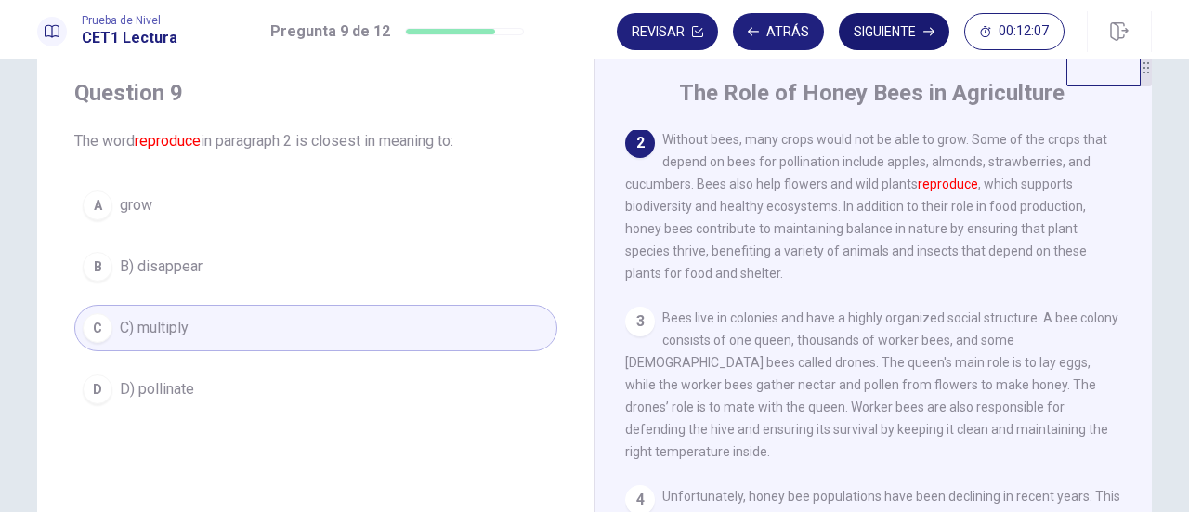
click at [900, 29] on button "Siguiente" at bounding box center [894, 31] width 111 height 37
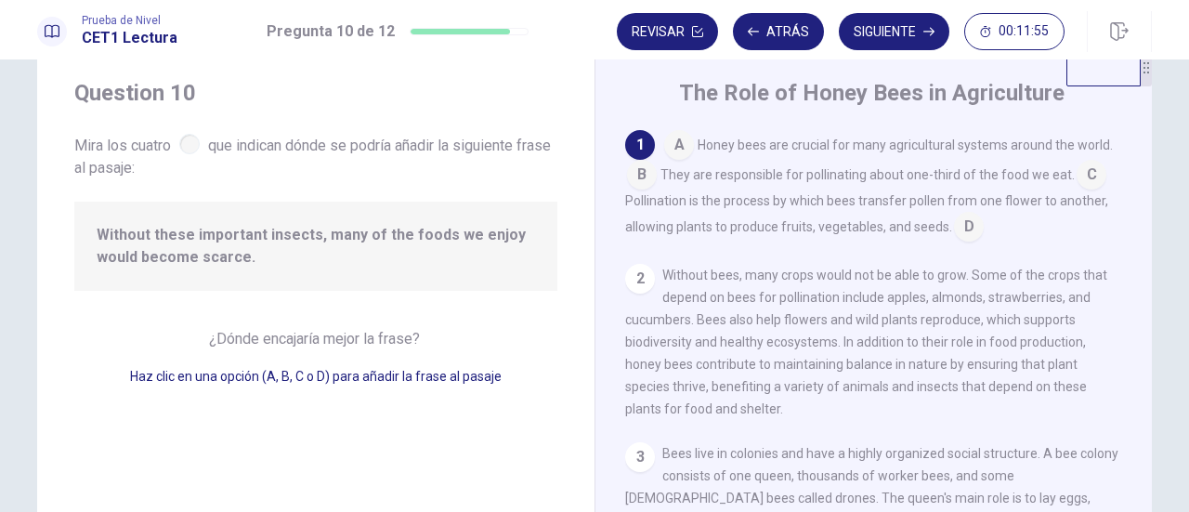
scroll to position [0, 0]
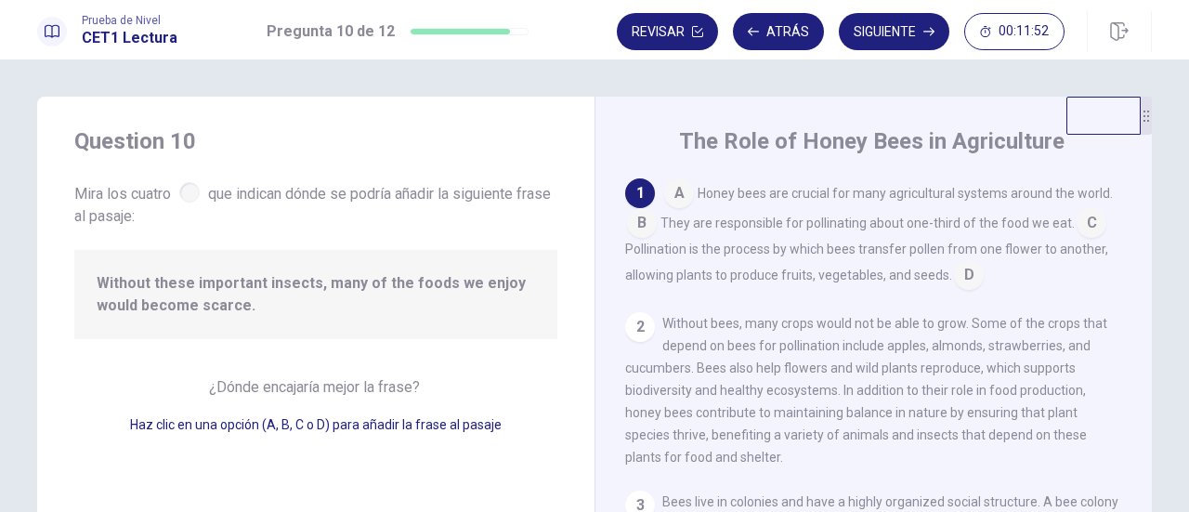
click at [675, 192] on input at bounding box center [679, 195] width 30 height 30
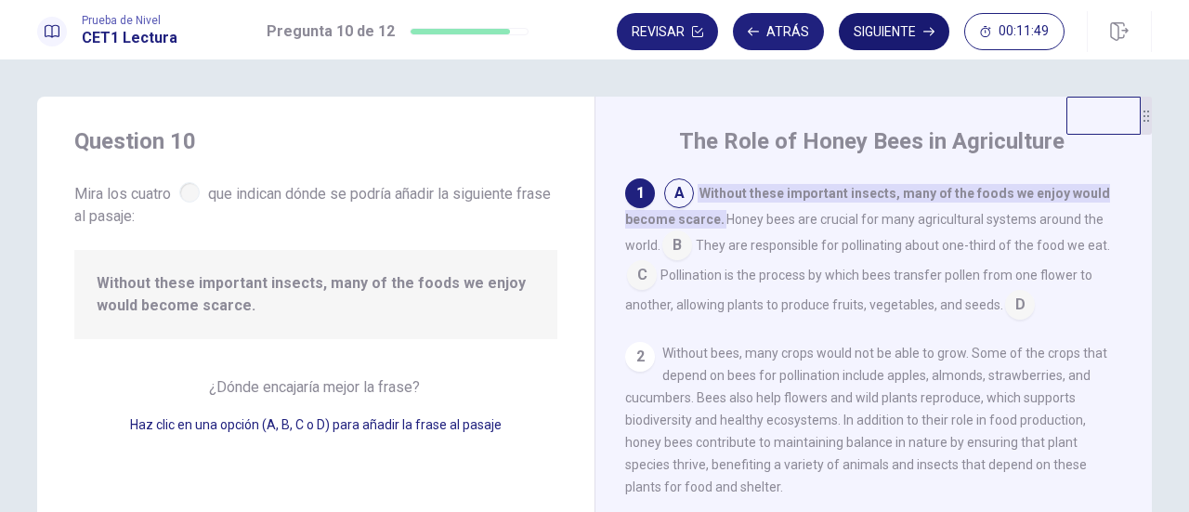
click at [881, 34] on button "Siguiente" at bounding box center [894, 31] width 111 height 37
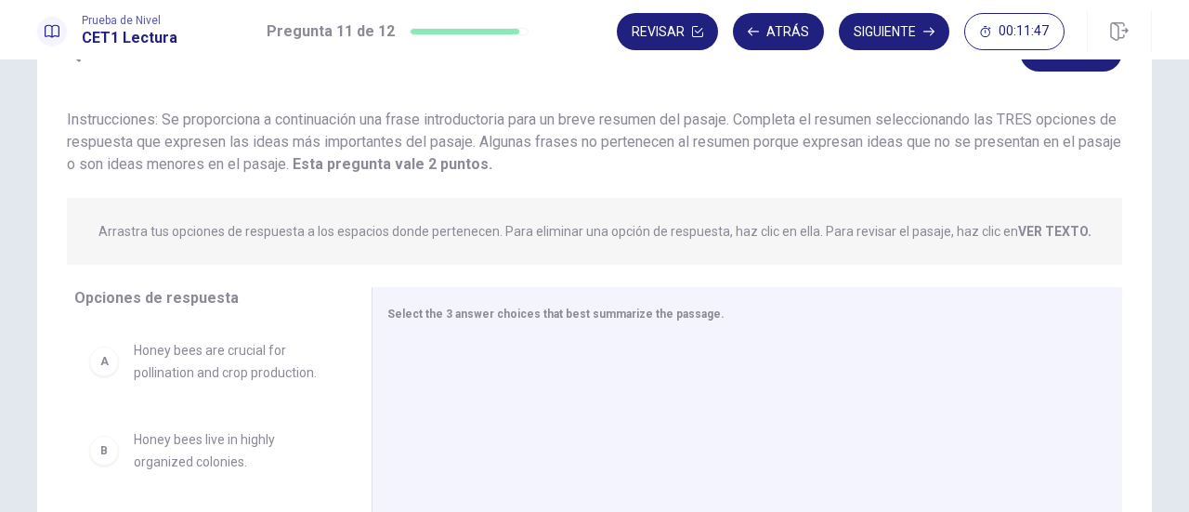
scroll to position [186, 0]
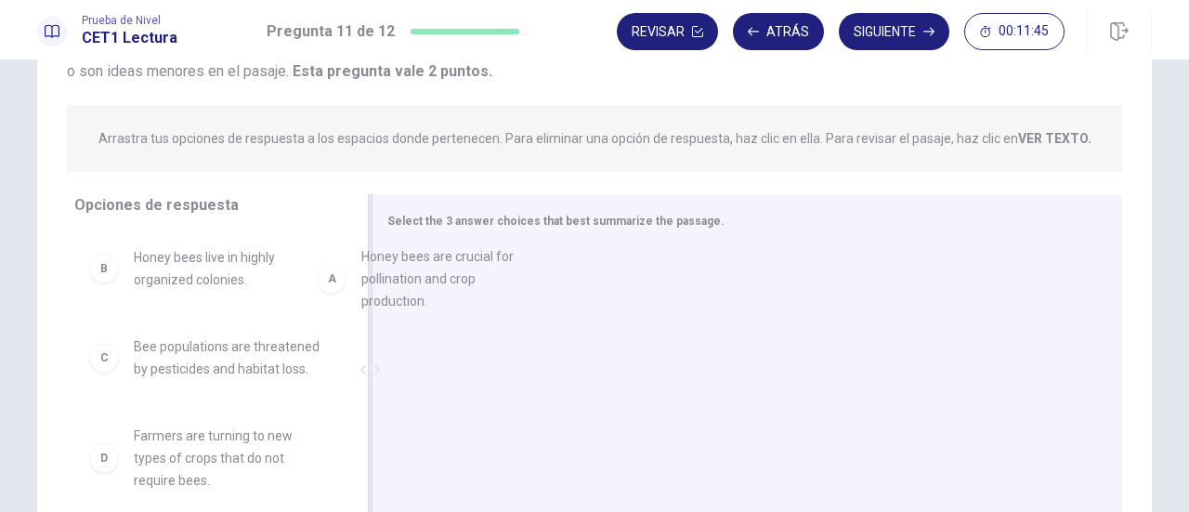
drag, startPoint x: 221, startPoint y: 288, endPoint x: 476, endPoint y: 283, distance: 254.6
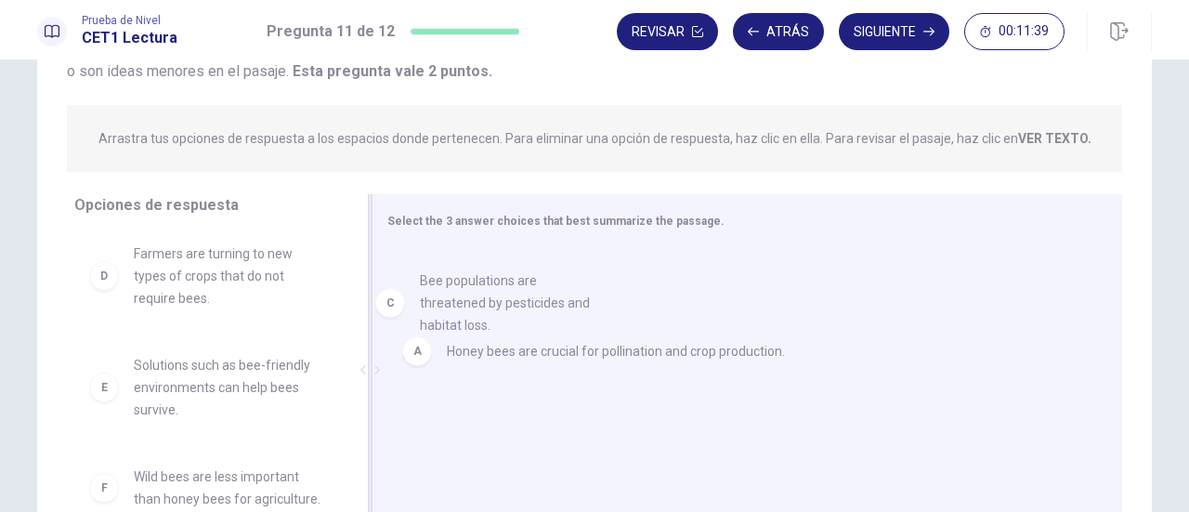
scroll to position [89, 0]
drag, startPoint x: 262, startPoint y: 282, endPoint x: 551, endPoint y: 314, distance: 290.8
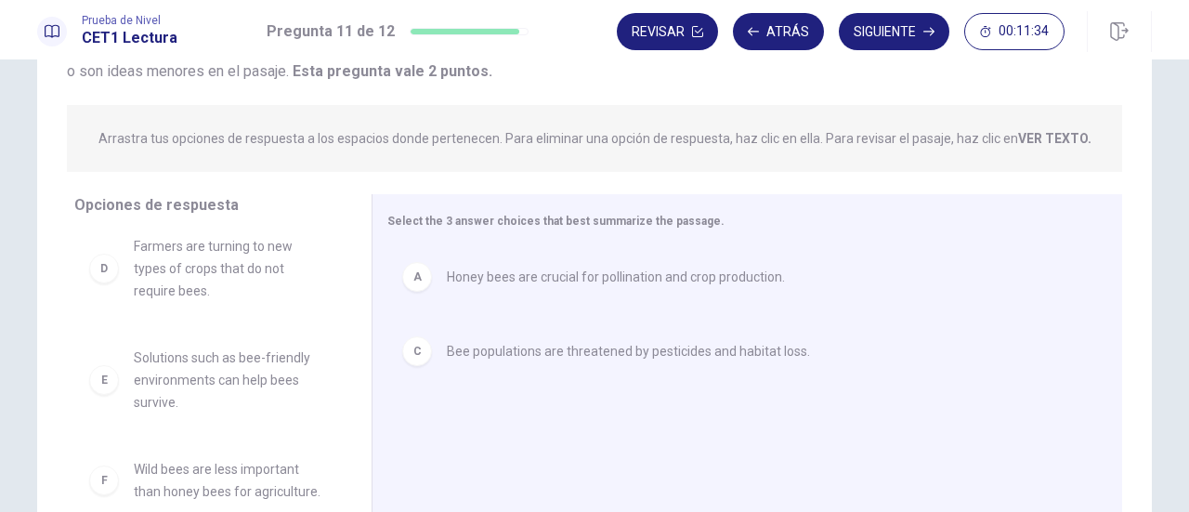
scroll to position [279, 0]
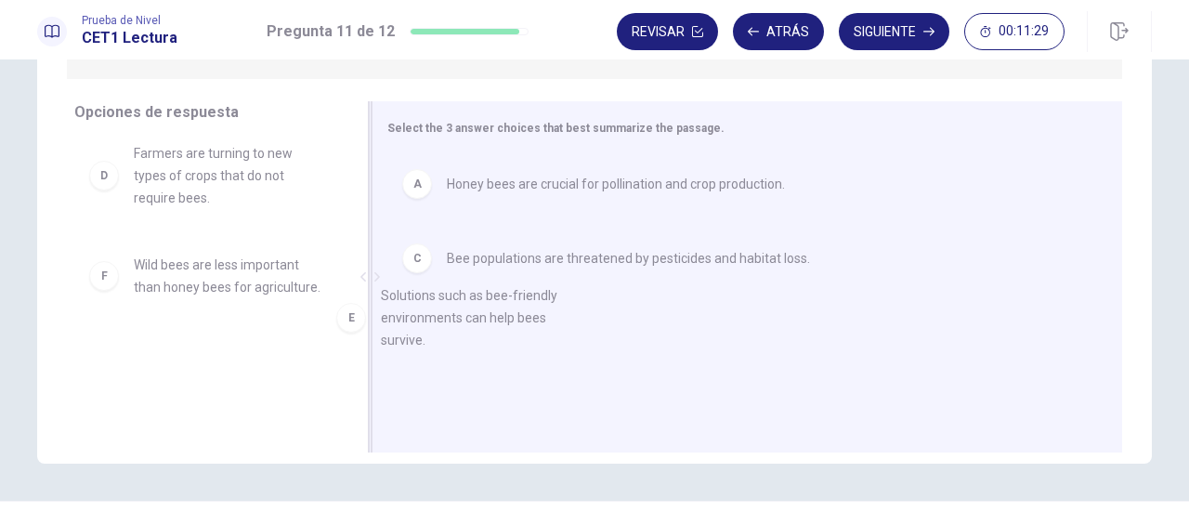
drag, startPoint x: 220, startPoint y: 284, endPoint x: 479, endPoint y: 315, distance: 261.0
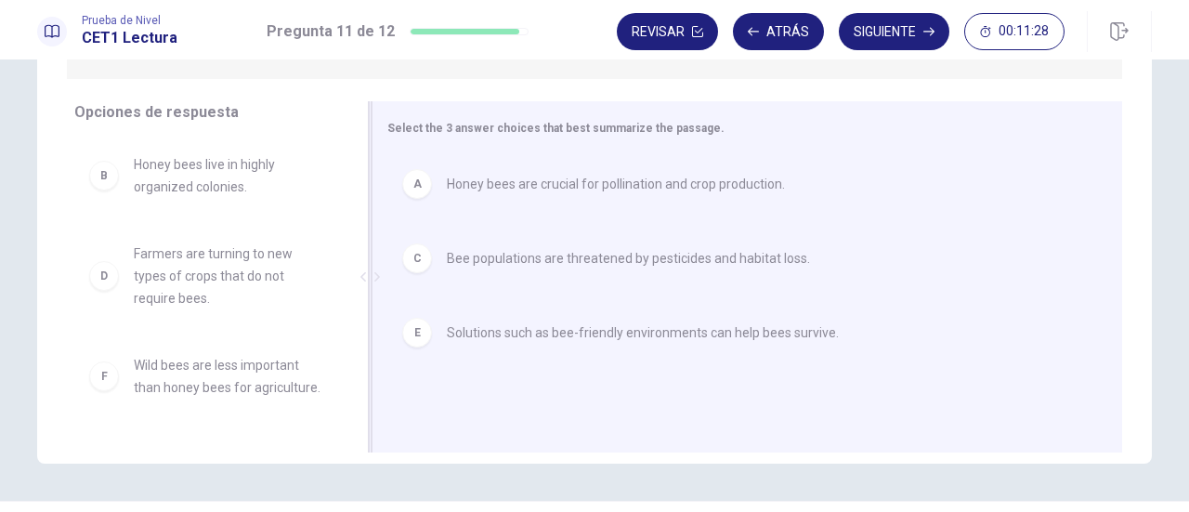
scroll to position [0, 0]
click at [870, 28] on button "Siguiente" at bounding box center [894, 31] width 111 height 37
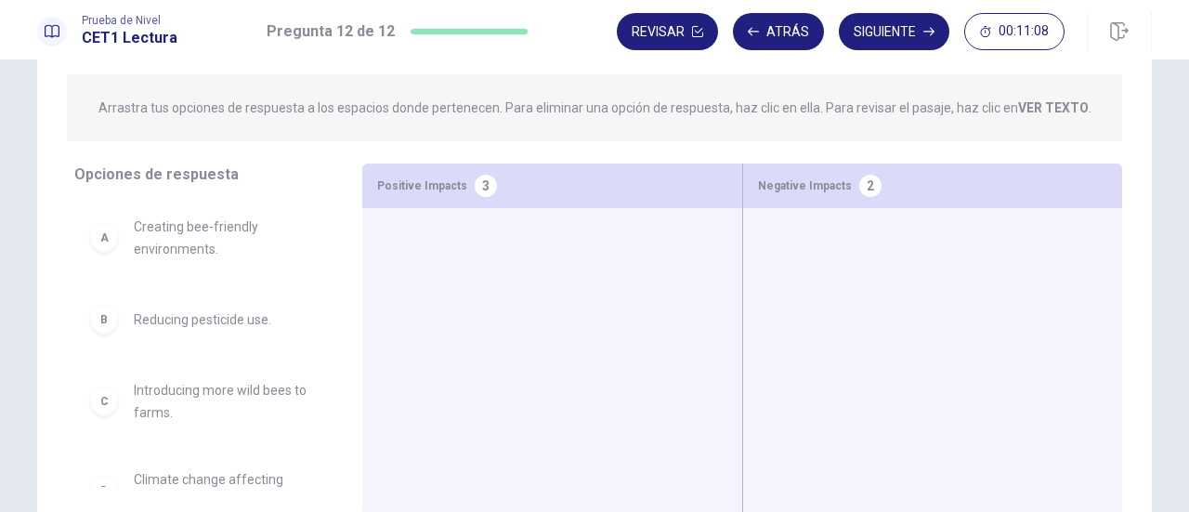
scroll to position [279, 0]
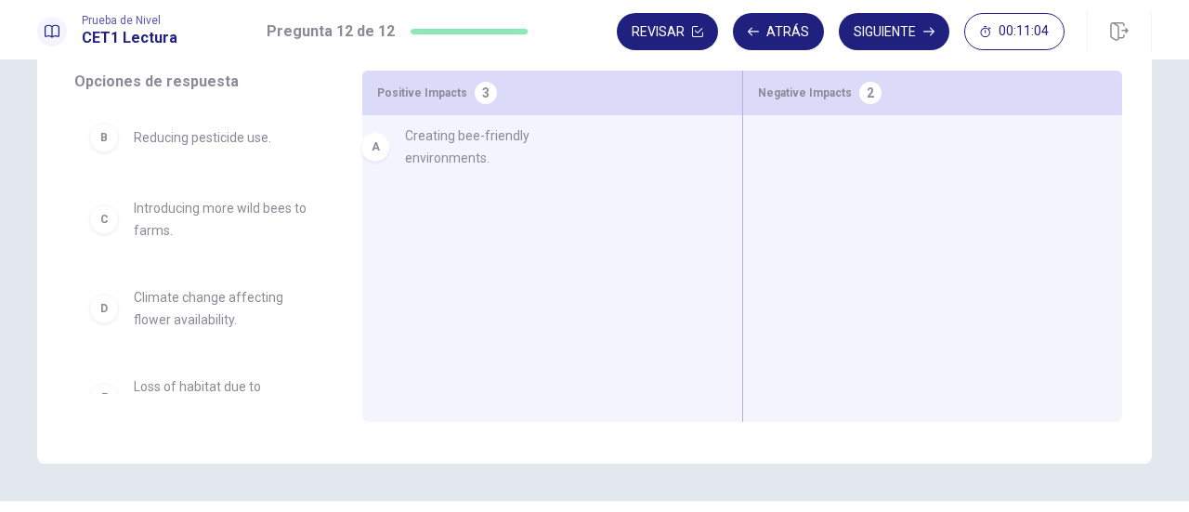
drag, startPoint x: 210, startPoint y: 153, endPoint x: 497, endPoint y: 155, distance: 287.1
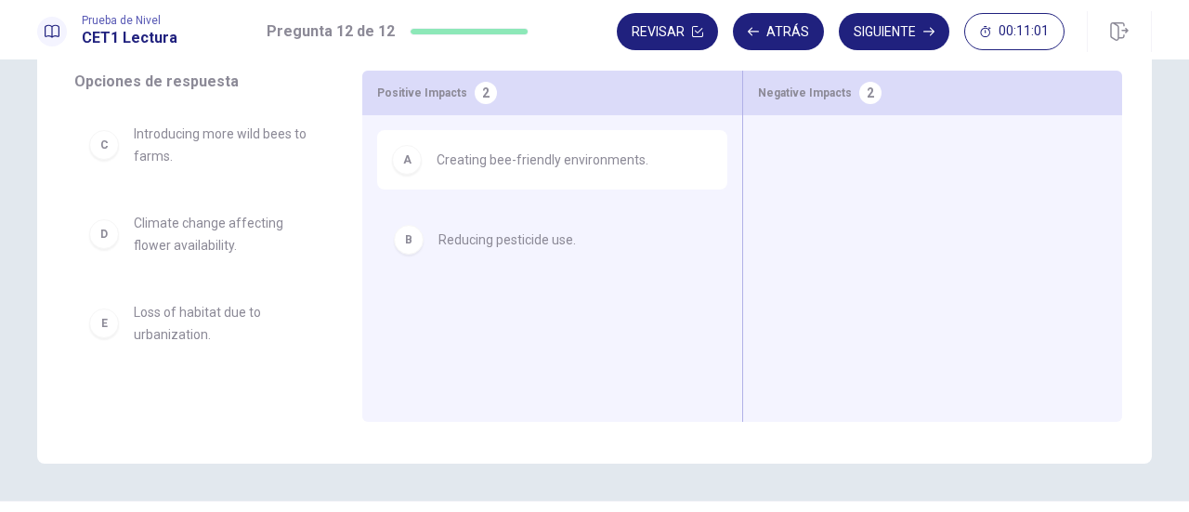
drag, startPoint x: 203, startPoint y: 150, endPoint x: 520, endPoint y: 251, distance: 332.6
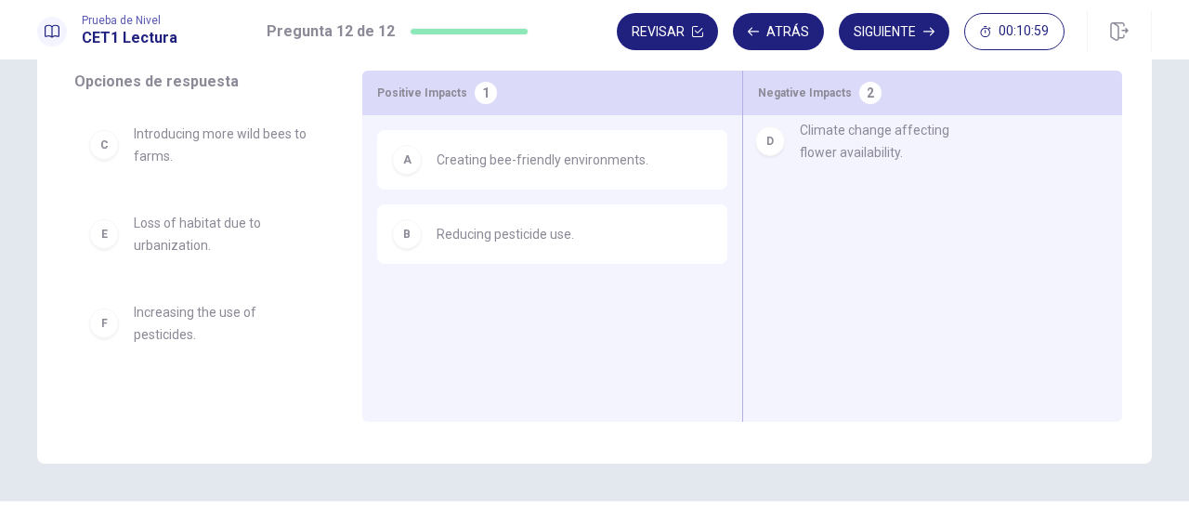
drag, startPoint x: 219, startPoint y: 239, endPoint x: 896, endPoint y: 146, distance: 682.7
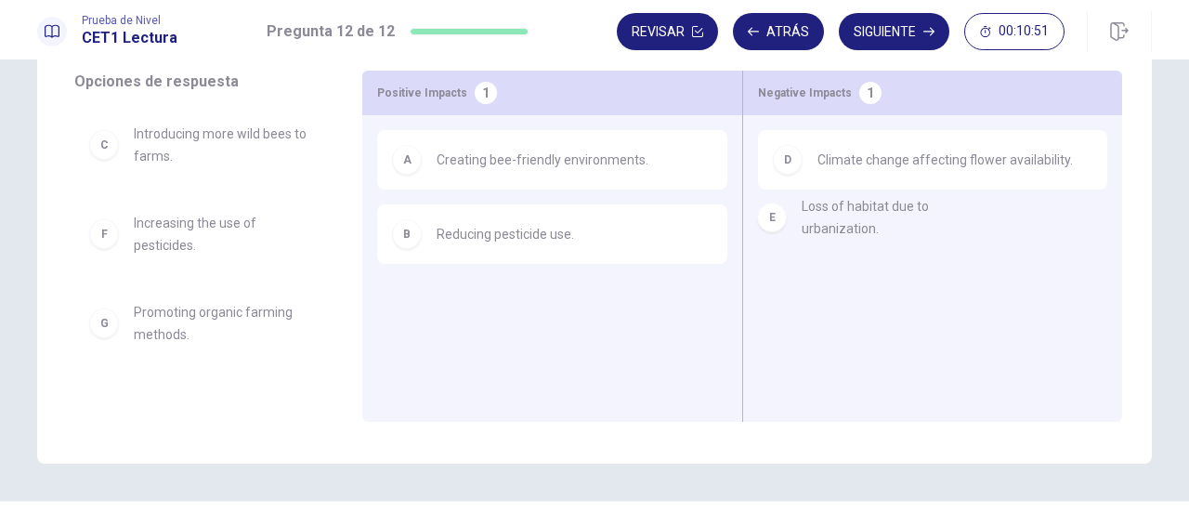
drag, startPoint x: 174, startPoint y: 238, endPoint x: 871, endPoint y: 239, distance: 697.8
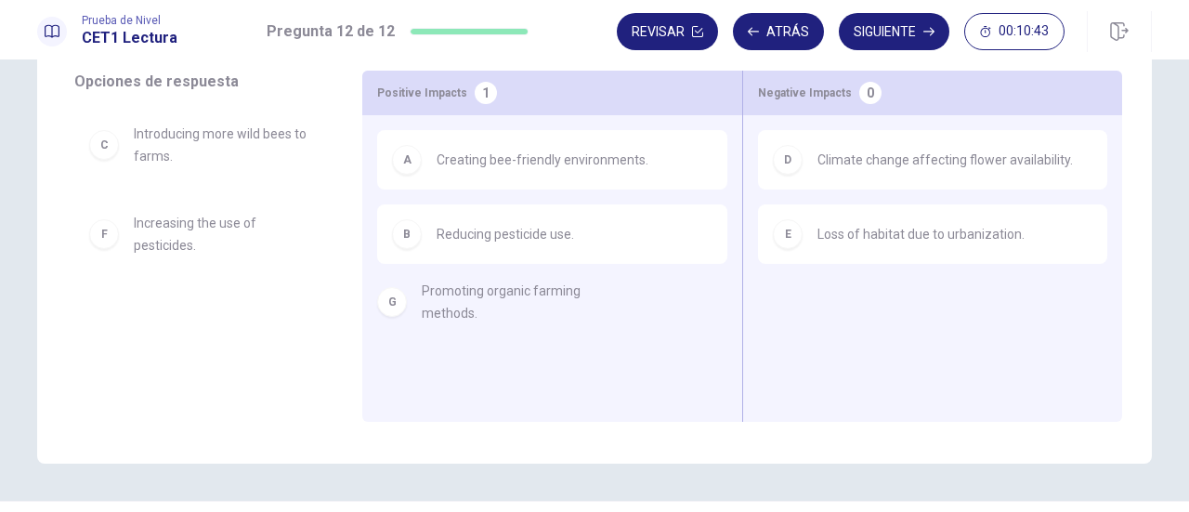
drag, startPoint x: 218, startPoint y: 321, endPoint x: 524, endPoint y: 299, distance: 306.5
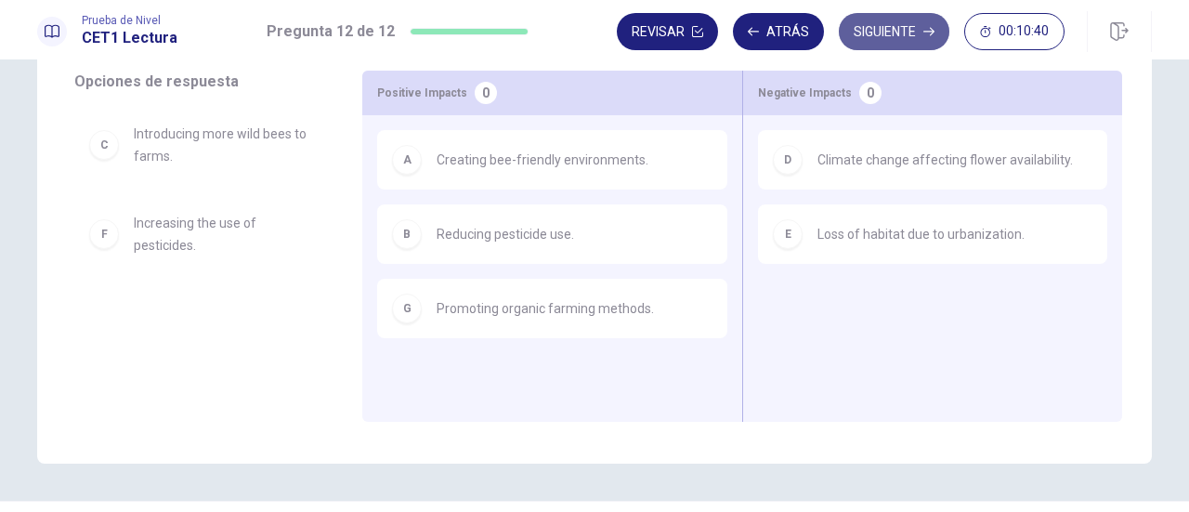
click at [888, 33] on button "Siguiente" at bounding box center [894, 31] width 111 height 37
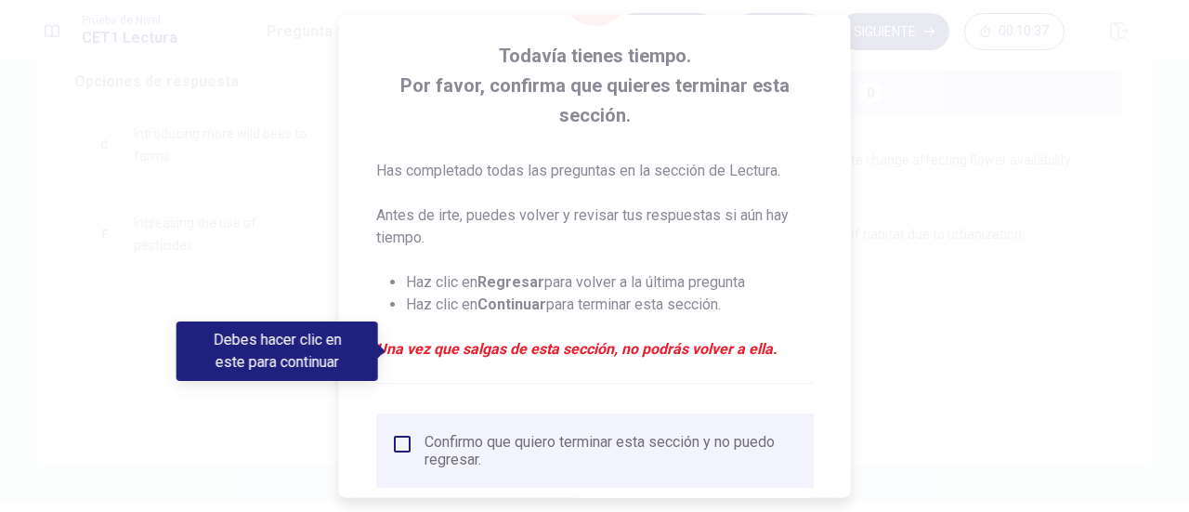
scroll to position [210, 0]
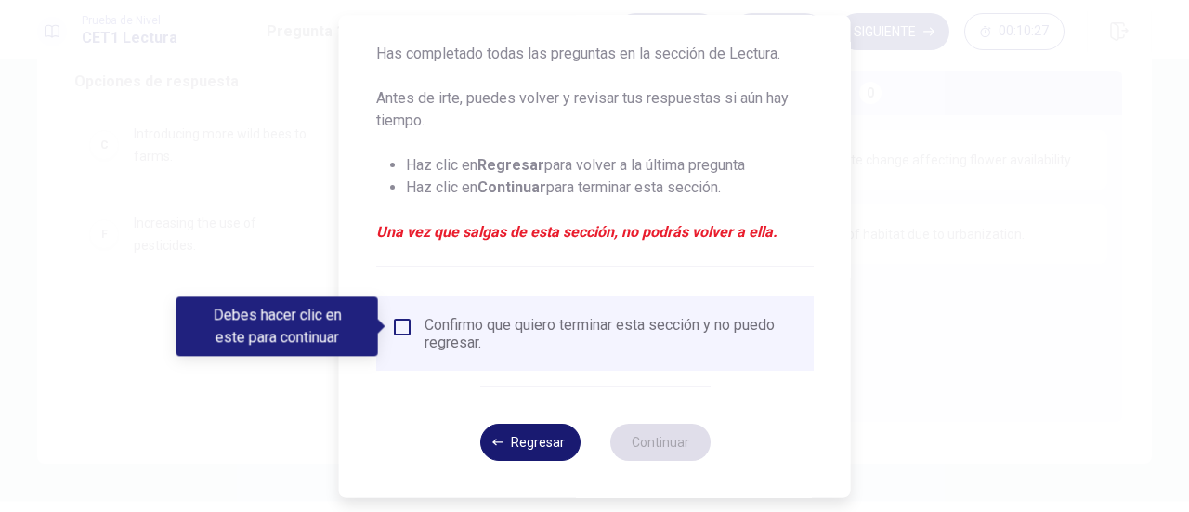
click at [535, 442] on button "Regresar" at bounding box center [529, 442] width 100 height 37
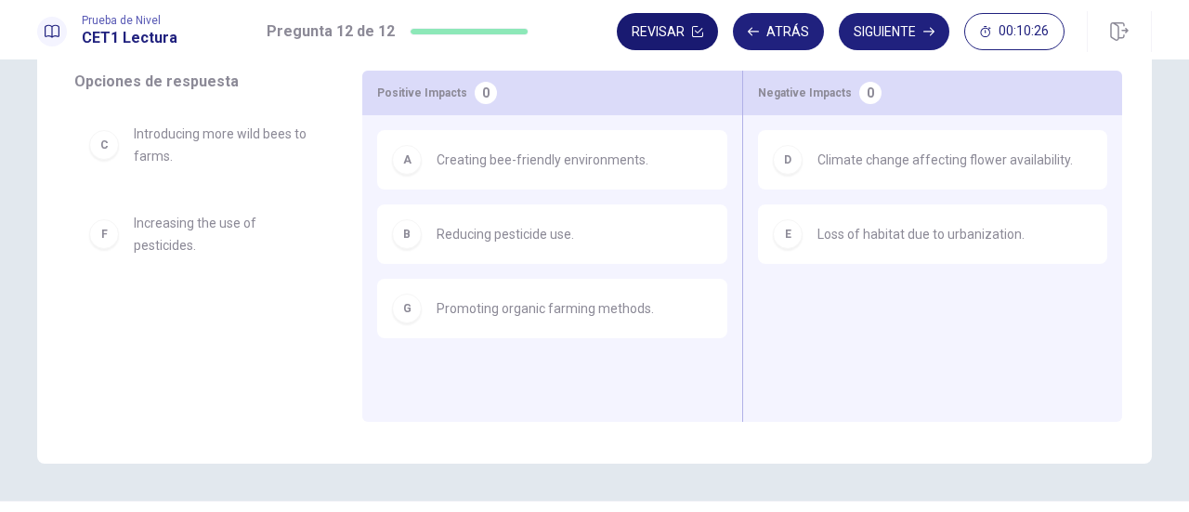
click at [678, 34] on button "Revisar" at bounding box center [667, 31] width 101 height 37
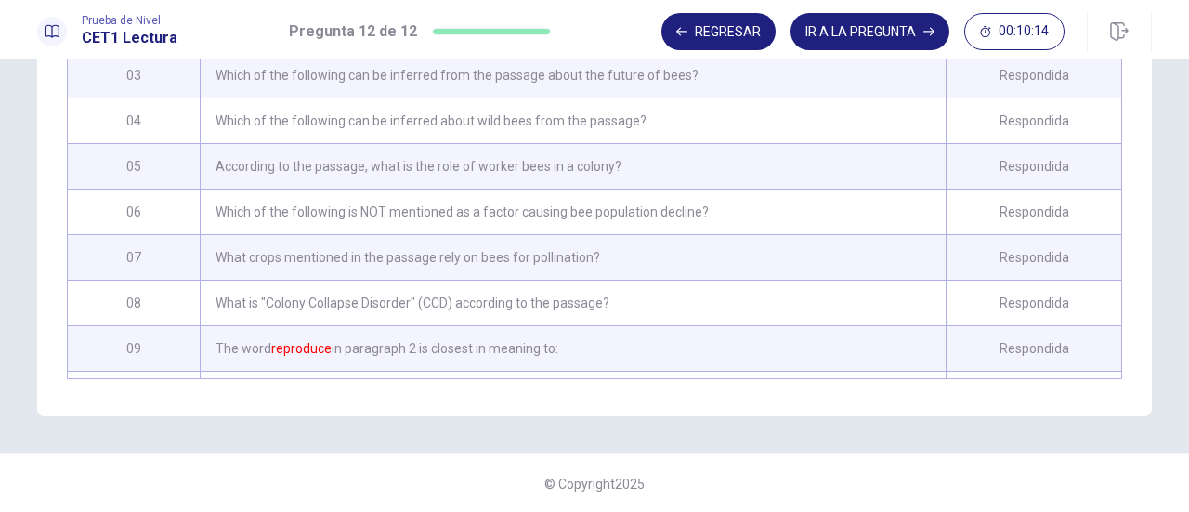
scroll to position [151, 0]
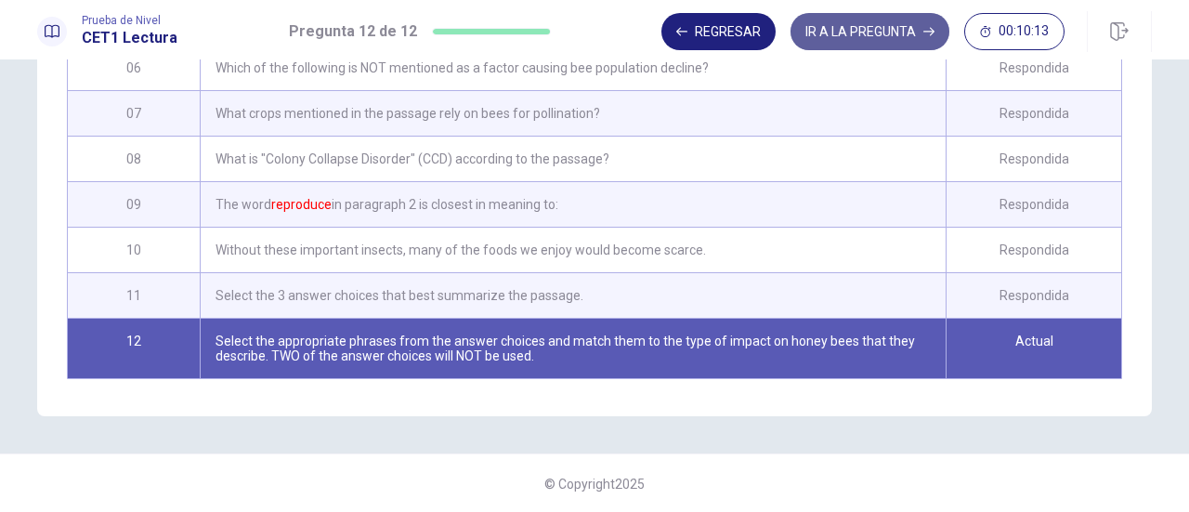
click at [858, 21] on button "IR A LA PREGUNTA" at bounding box center [870, 31] width 159 height 37
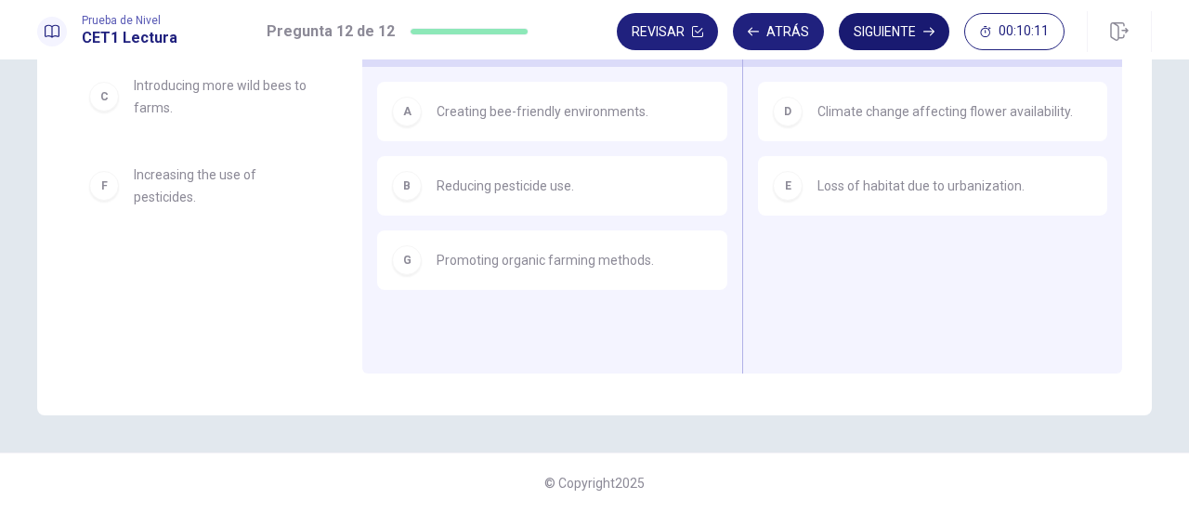
click at [875, 31] on button "Siguiente" at bounding box center [894, 31] width 111 height 37
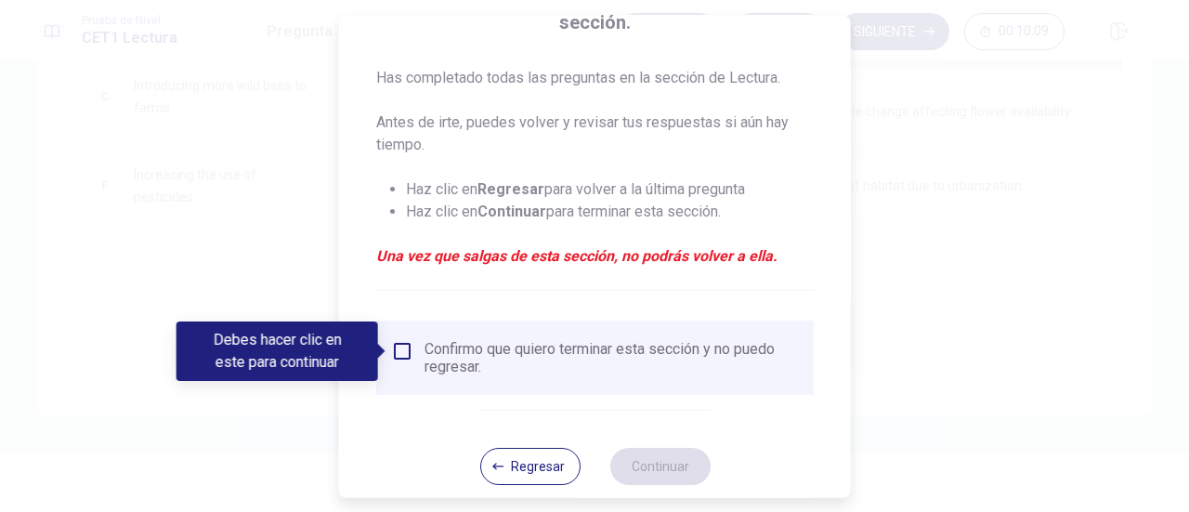
scroll to position [210, 0]
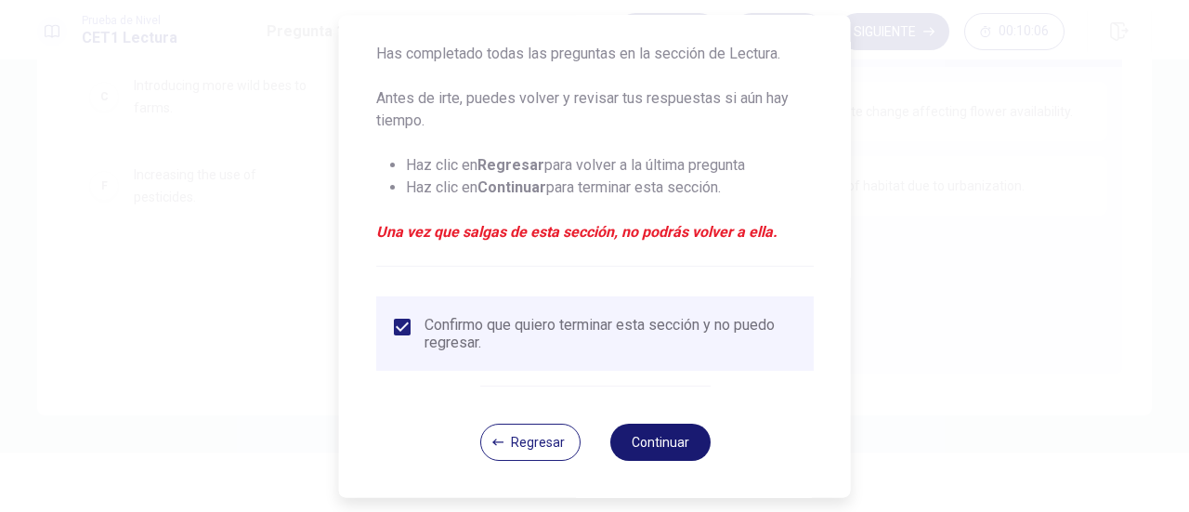
click at [654, 436] on button "Continuar" at bounding box center [659, 442] width 100 height 37
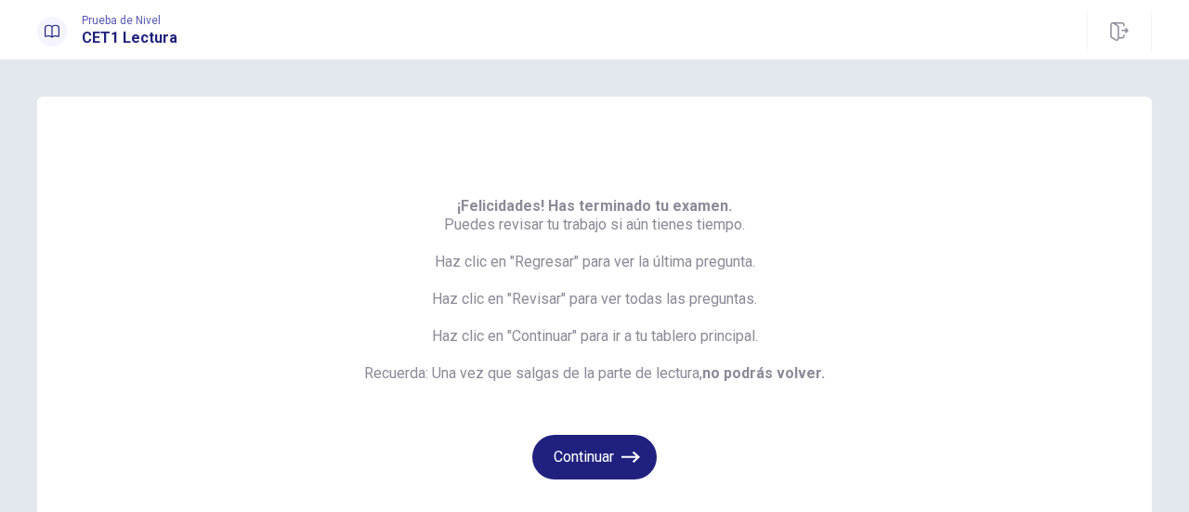
scroll to position [93, 0]
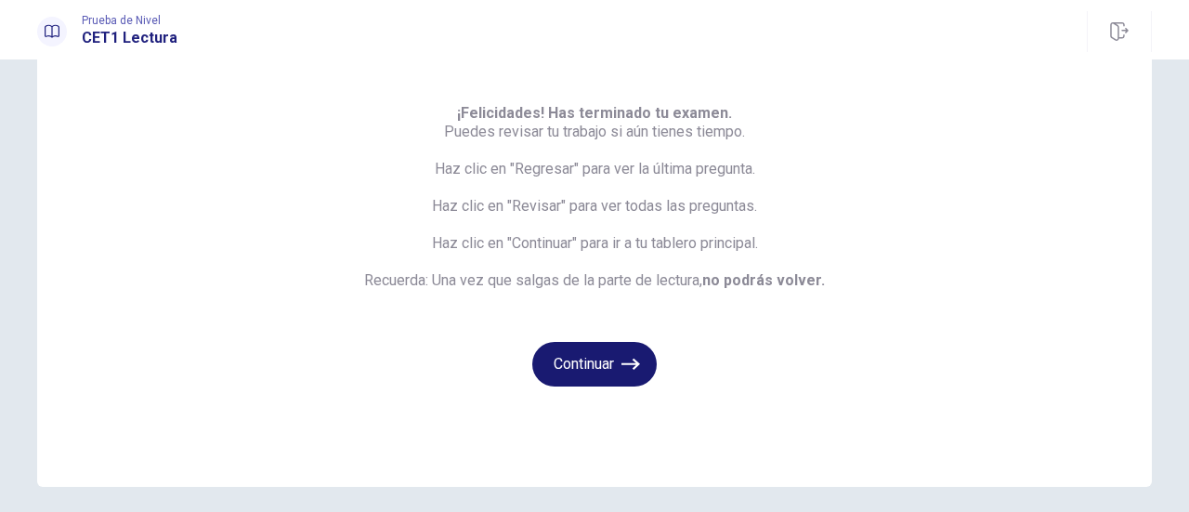
click at [600, 362] on button "Continuar" at bounding box center [594, 364] width 124 height 45
